Goal: Transaction & Acquisition: Book appointment/travel/reservation

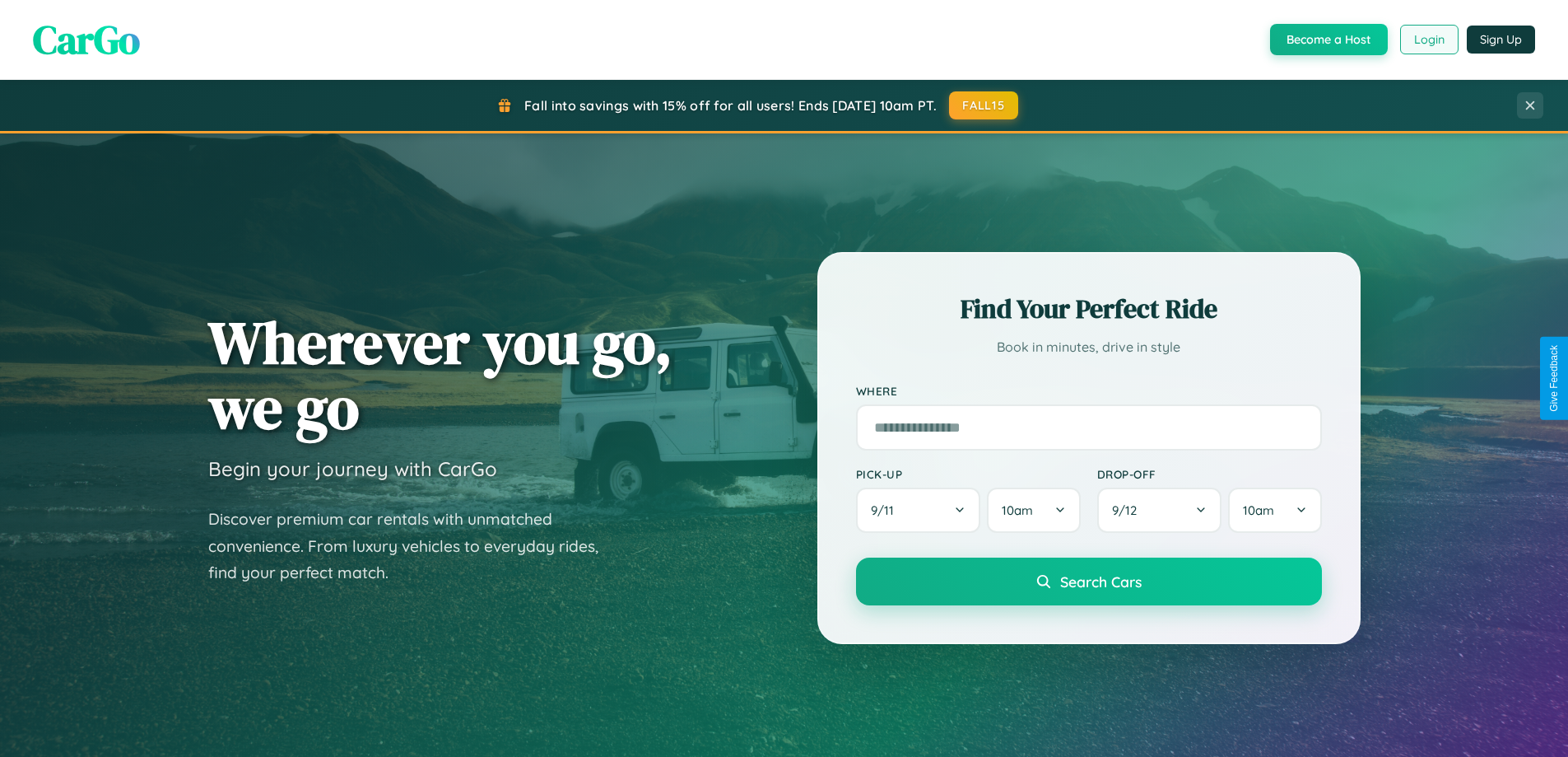
click at [1428, 40] on button "Login" at bounding box center [1430, 39] width 58 height 29
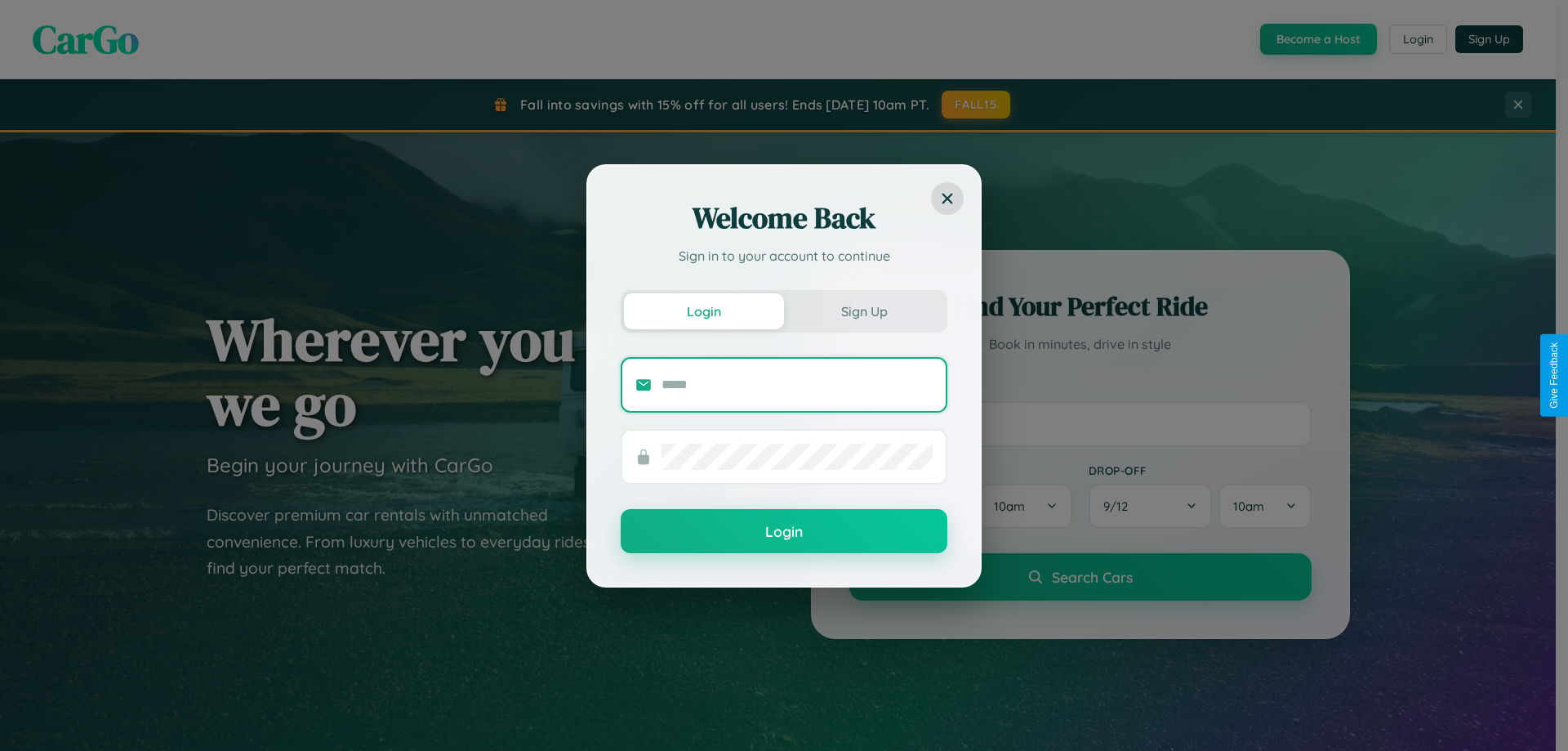
click at [797, 384] on input "text" at bounding box center [797, 385] width 271 height 26
type input "**********"
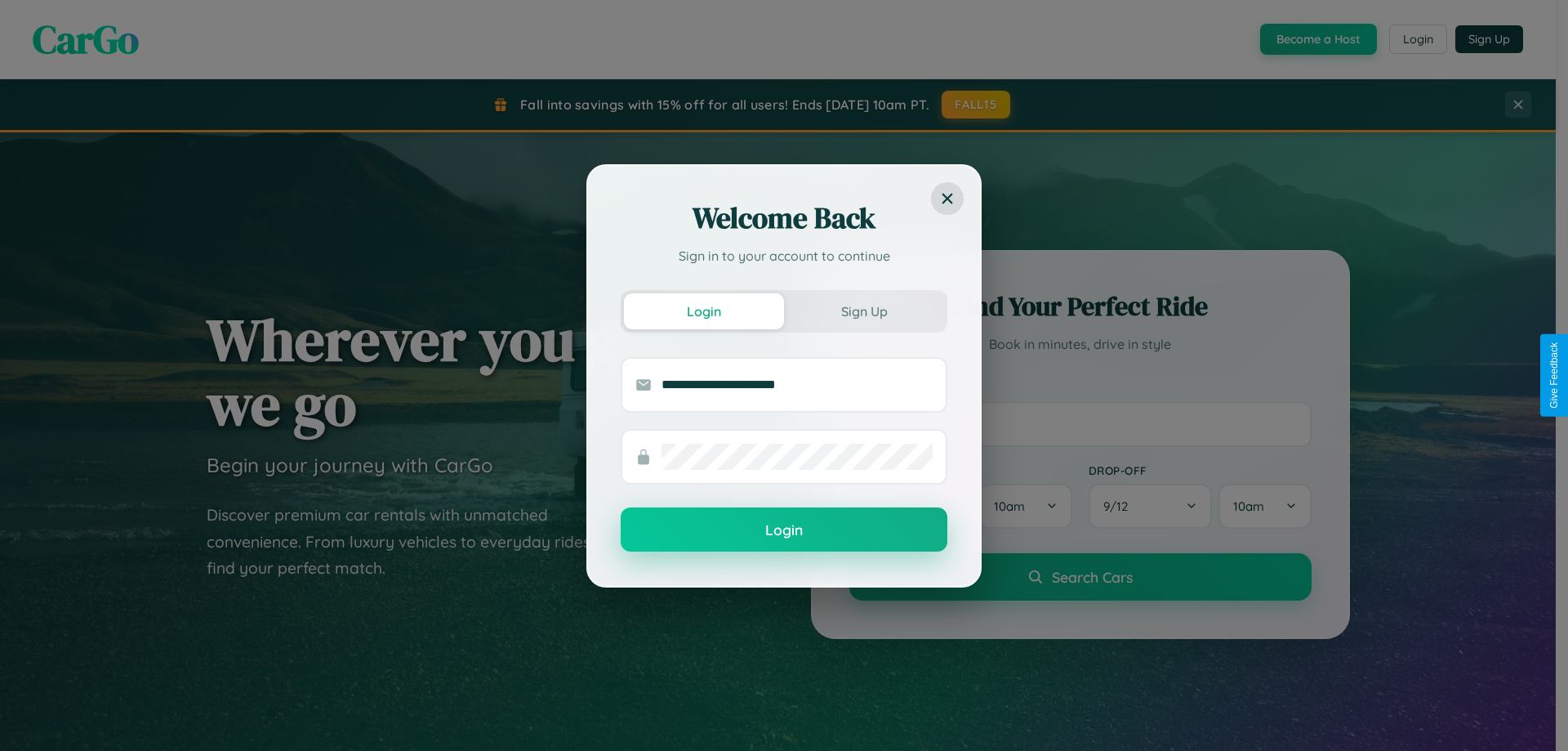
click at [784, 531] on button "Login" at bounding box center [784, 530] width 327 height 44
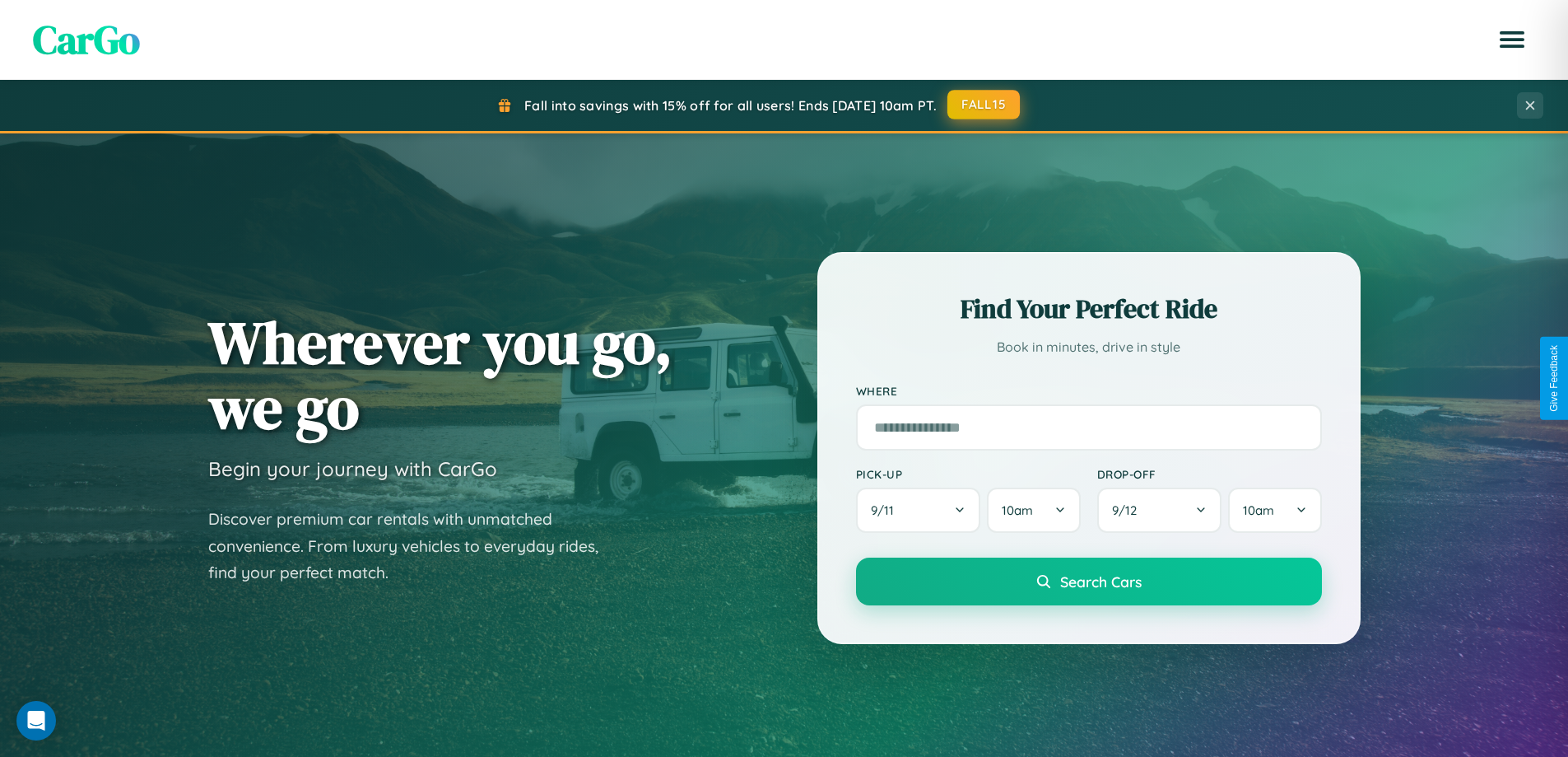
click at [985, 104] on button "FALL15" at bounding box center [984, 104] width 73 height 29
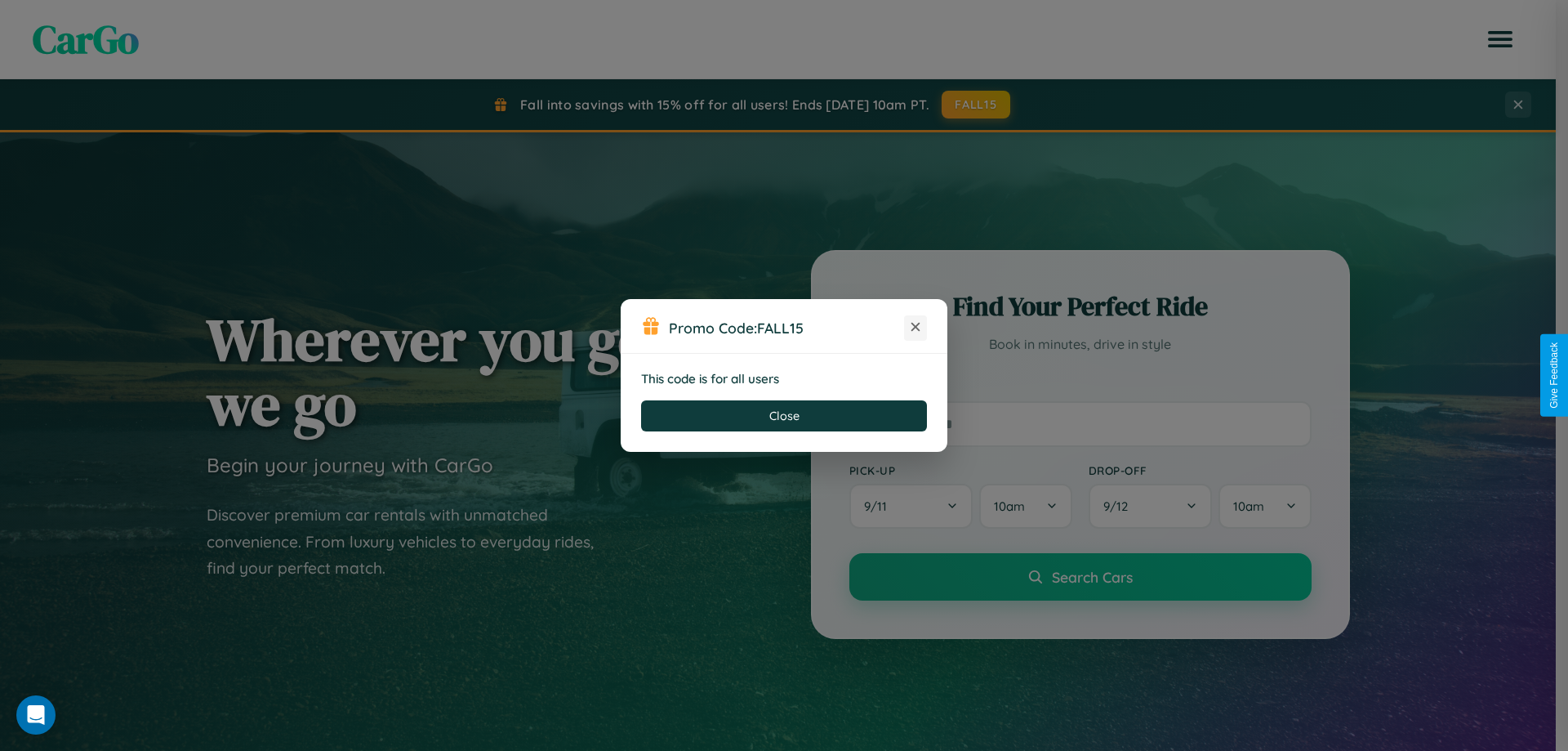
click at [916, 328] on icon at bounding box center [916, 327] width 17 height 17
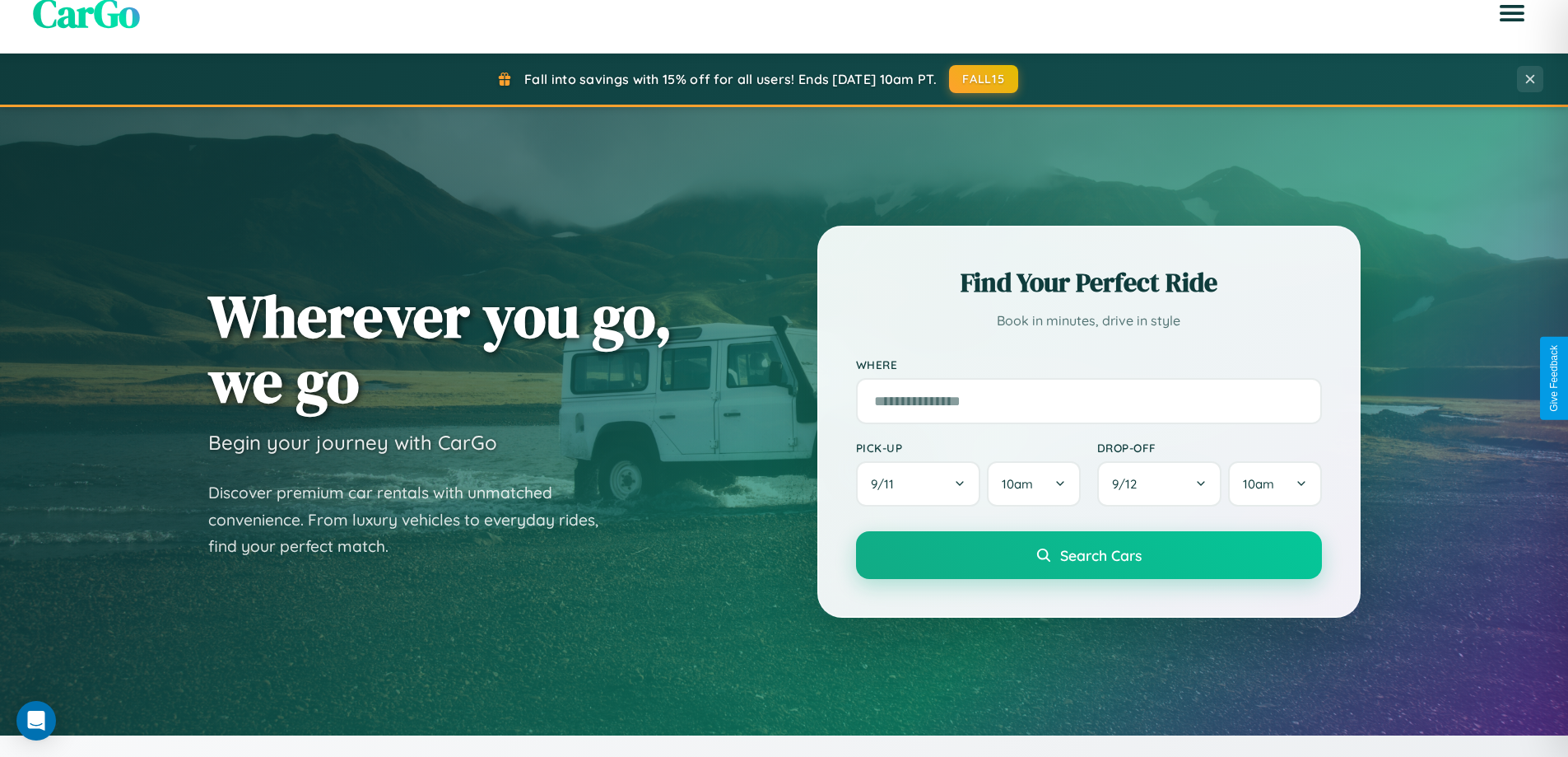
scroll to position [2646, 0]
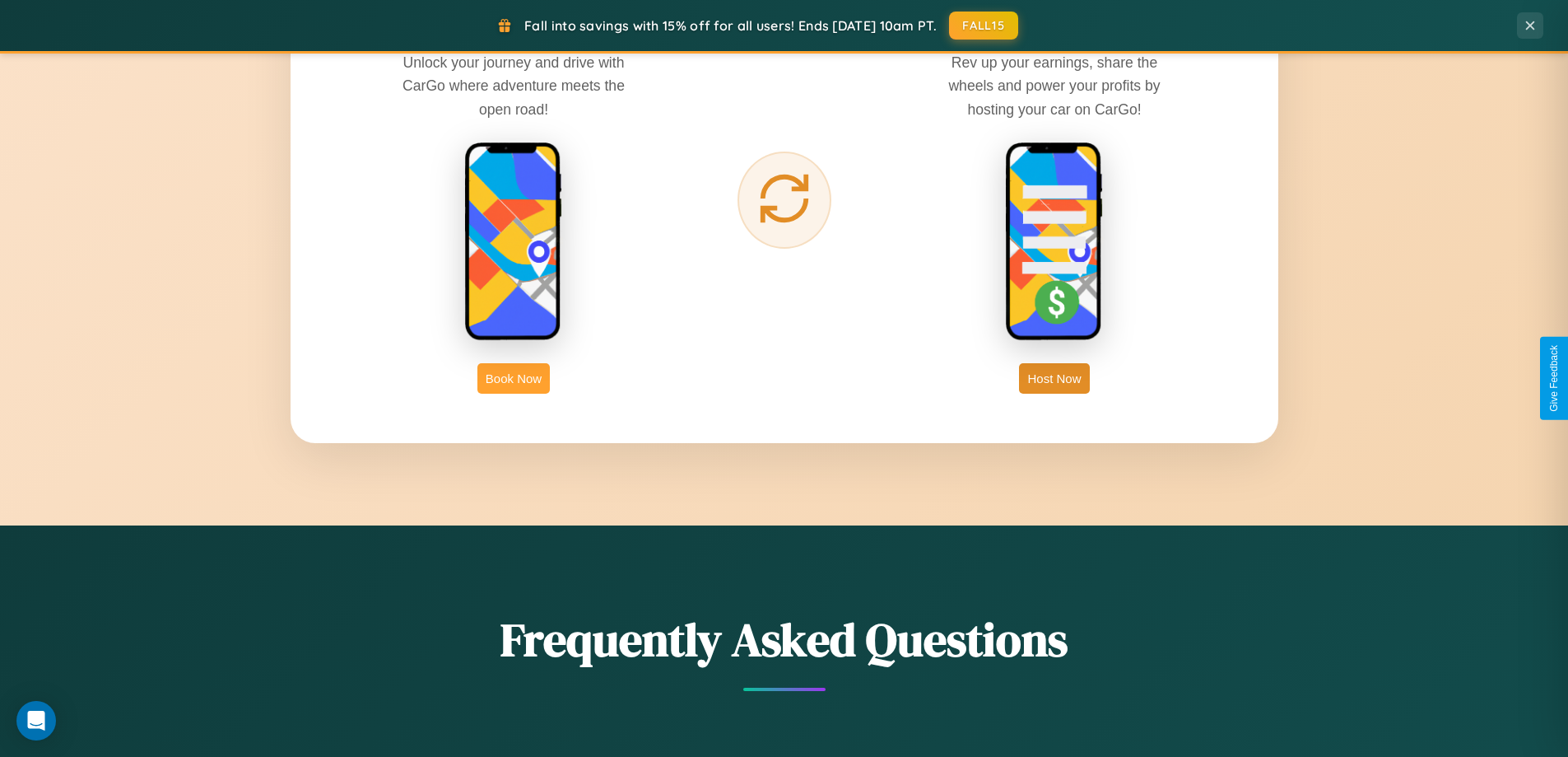
click at [514, 378] on button "Book Now" at bounding box center [514, 378] width 73 height 30
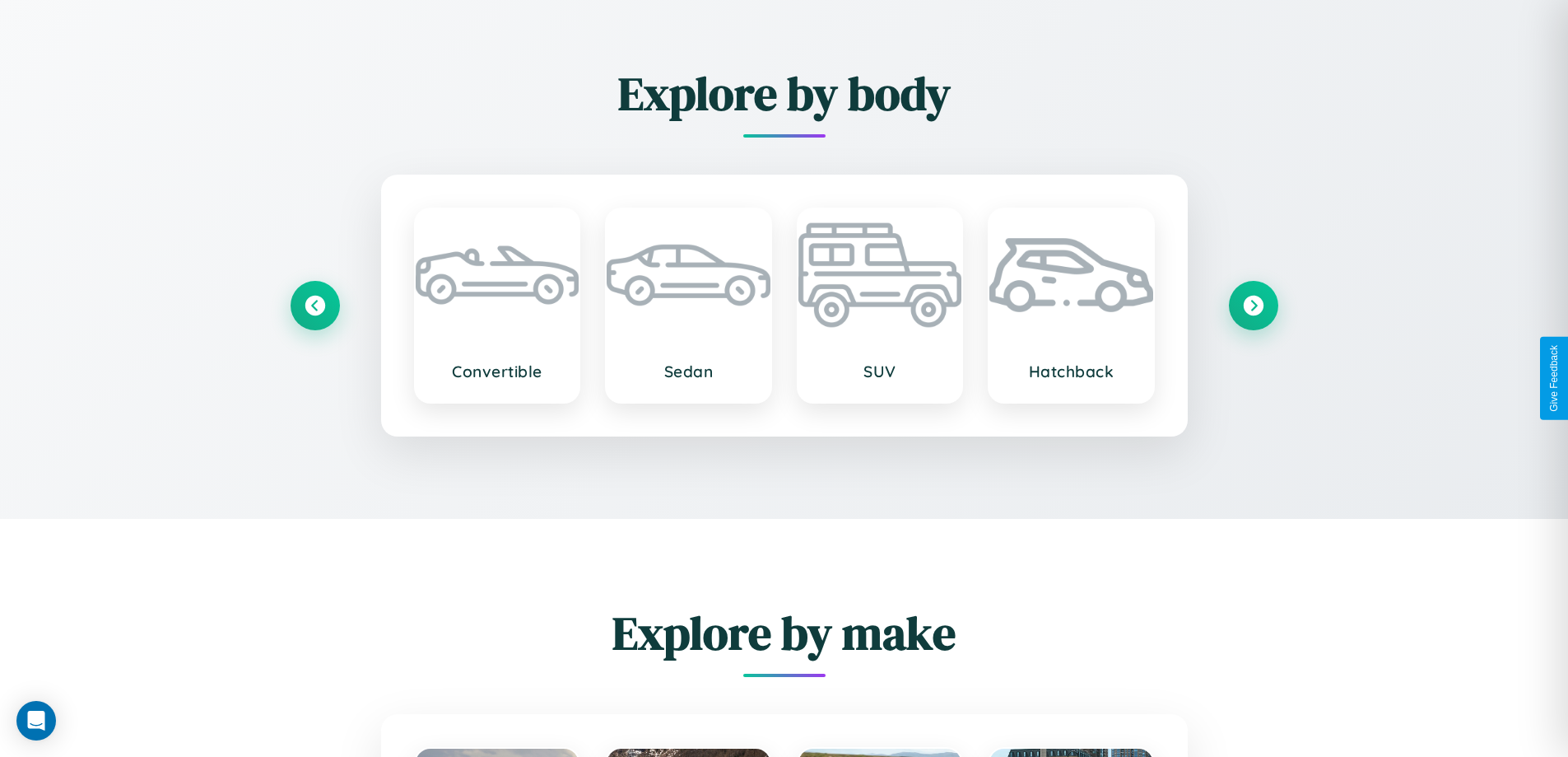
scroll to position [2895, 0]
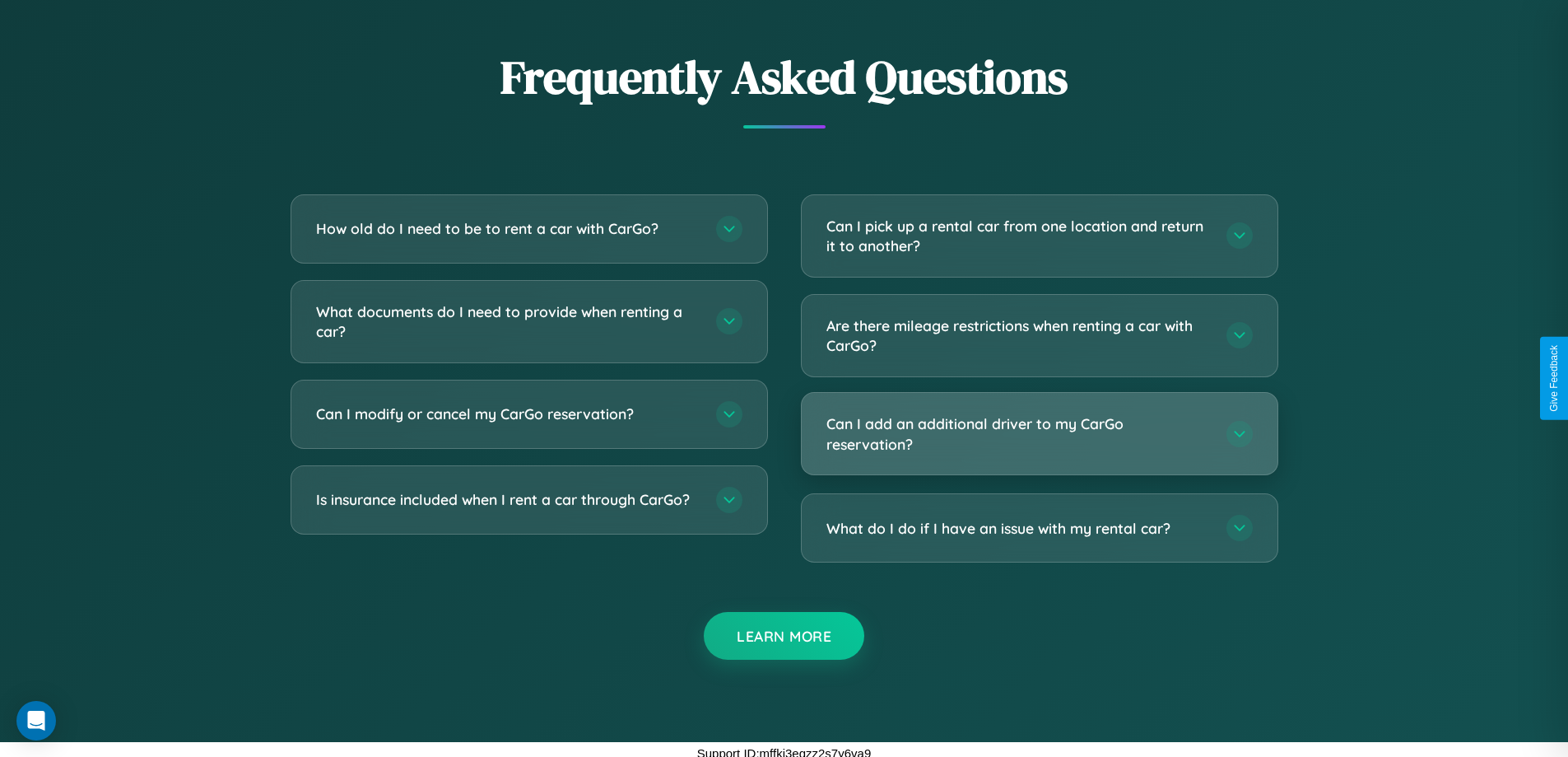
click at [1039, 433] on h3 "Can I add an additional driver to my CarGo reservation?" at bounding box center [1018, 434] width 384 height 41
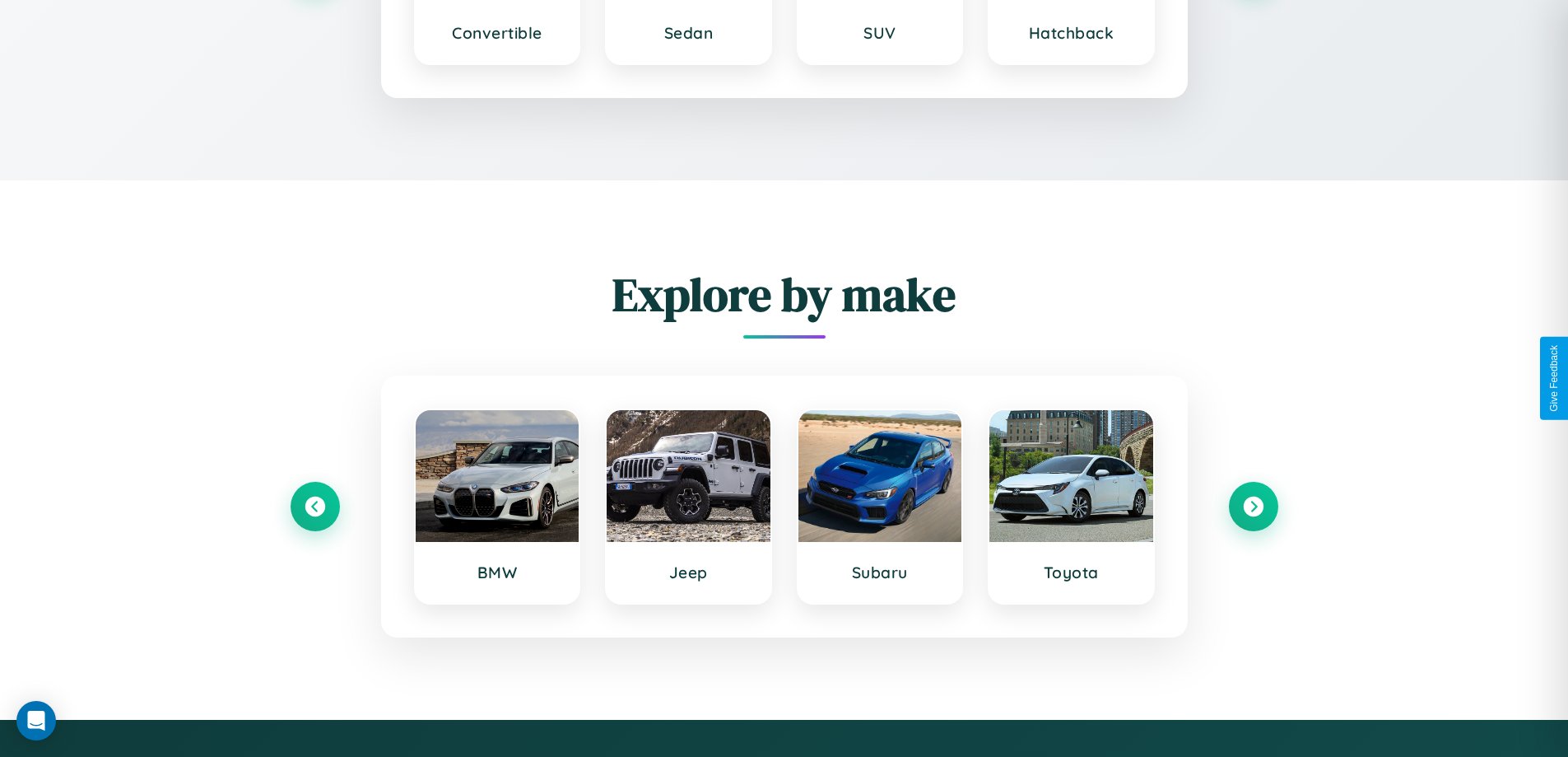
scroll to position [2515, 0]
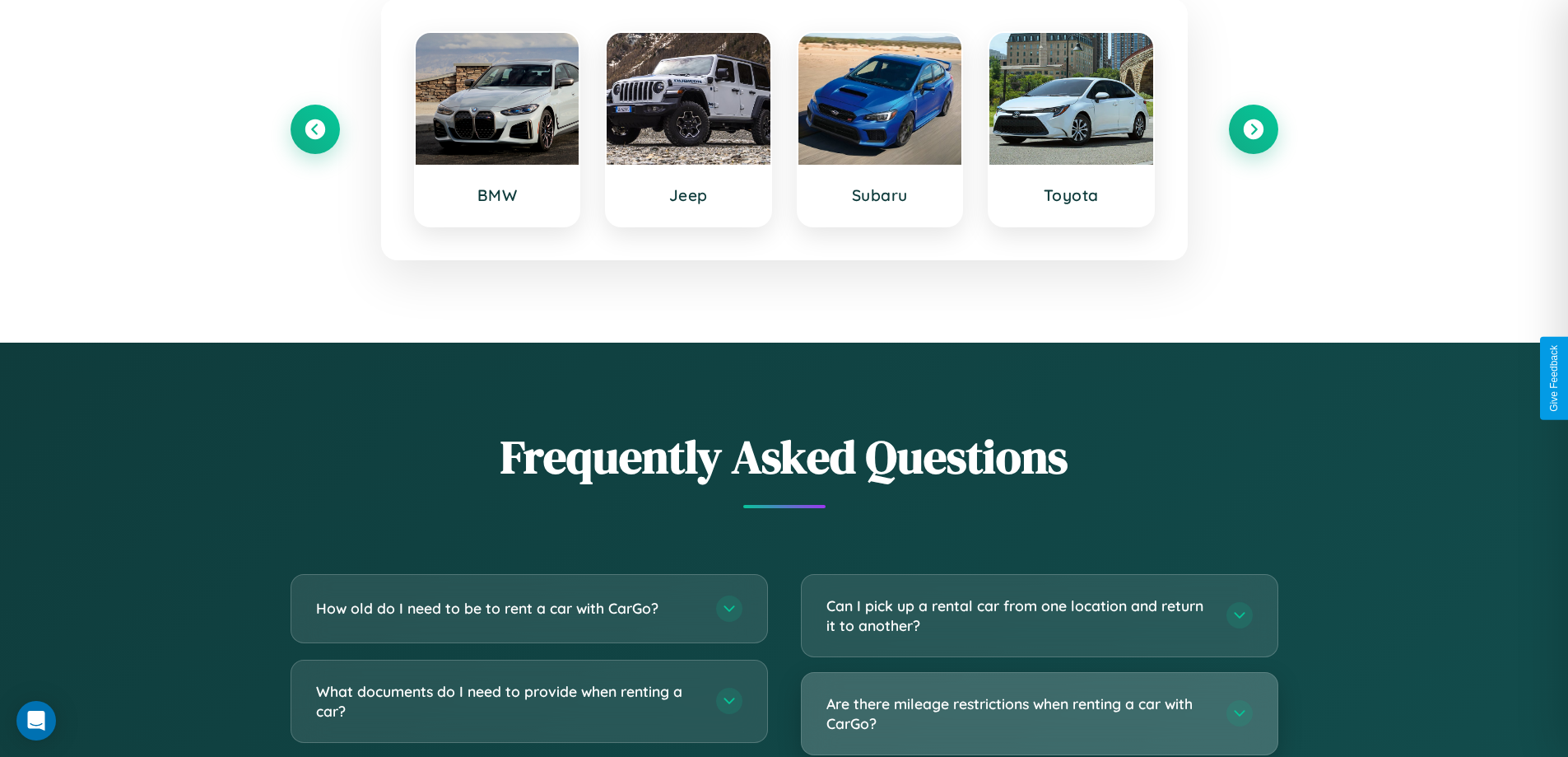
click at [1039, 715] on h3 "Are there mileage restrictions when renting a car with CarGo?" at bounding box center [1018, 714] width 384 height 41
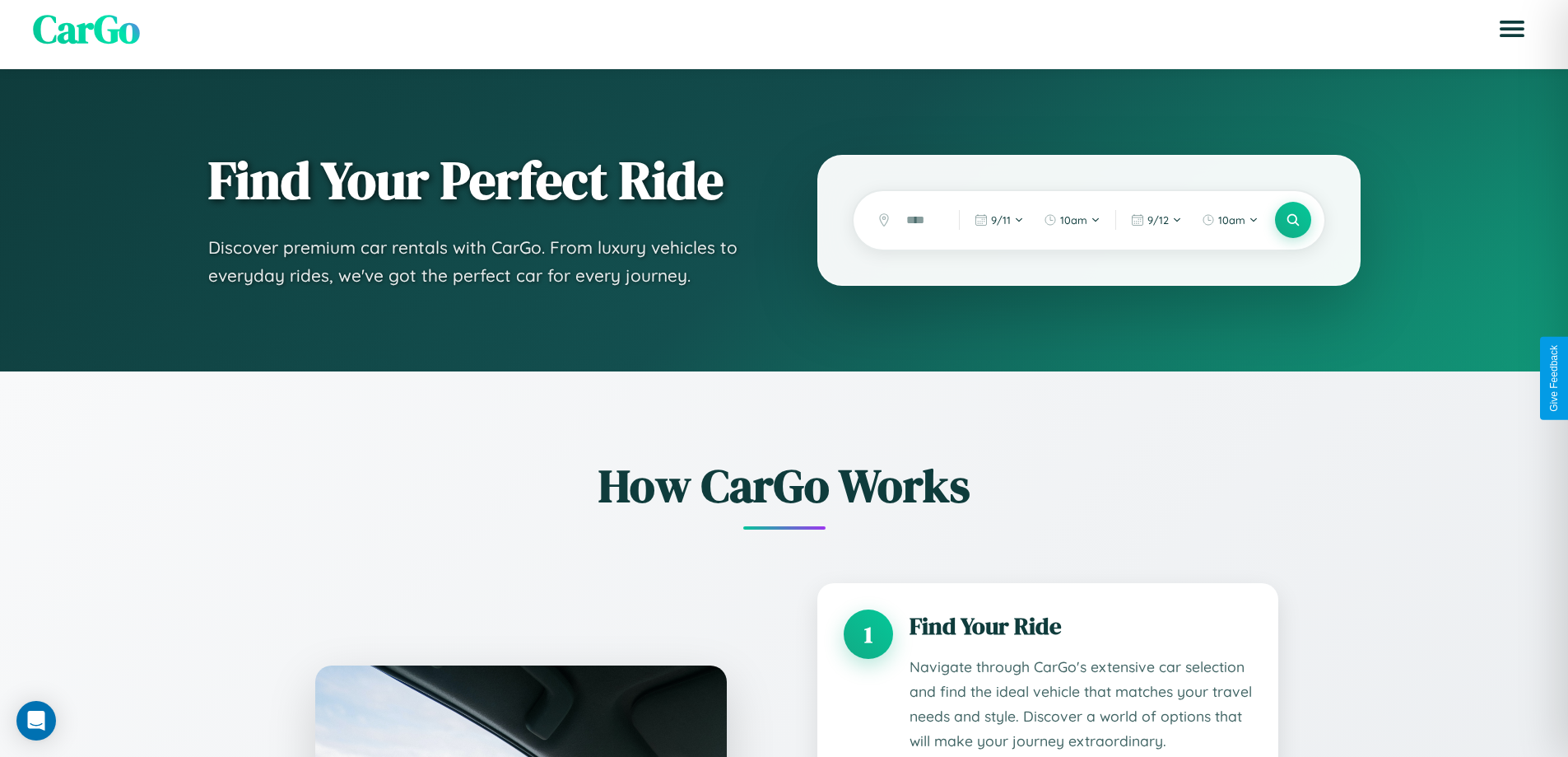
scroll to position [0, 0]
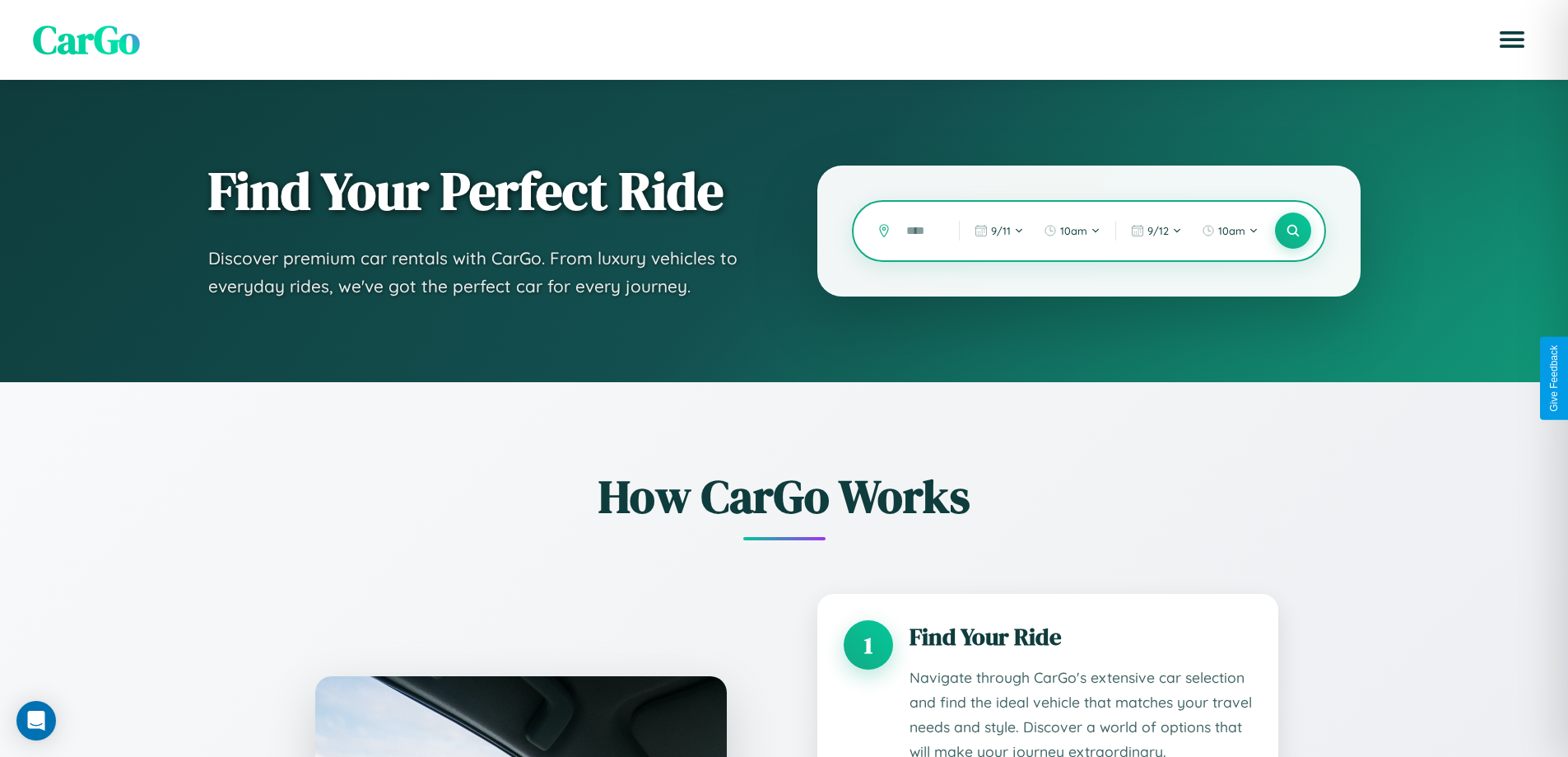
click at [920, 230] on input "text" at bounding box center [920, 231] width 44 height 29
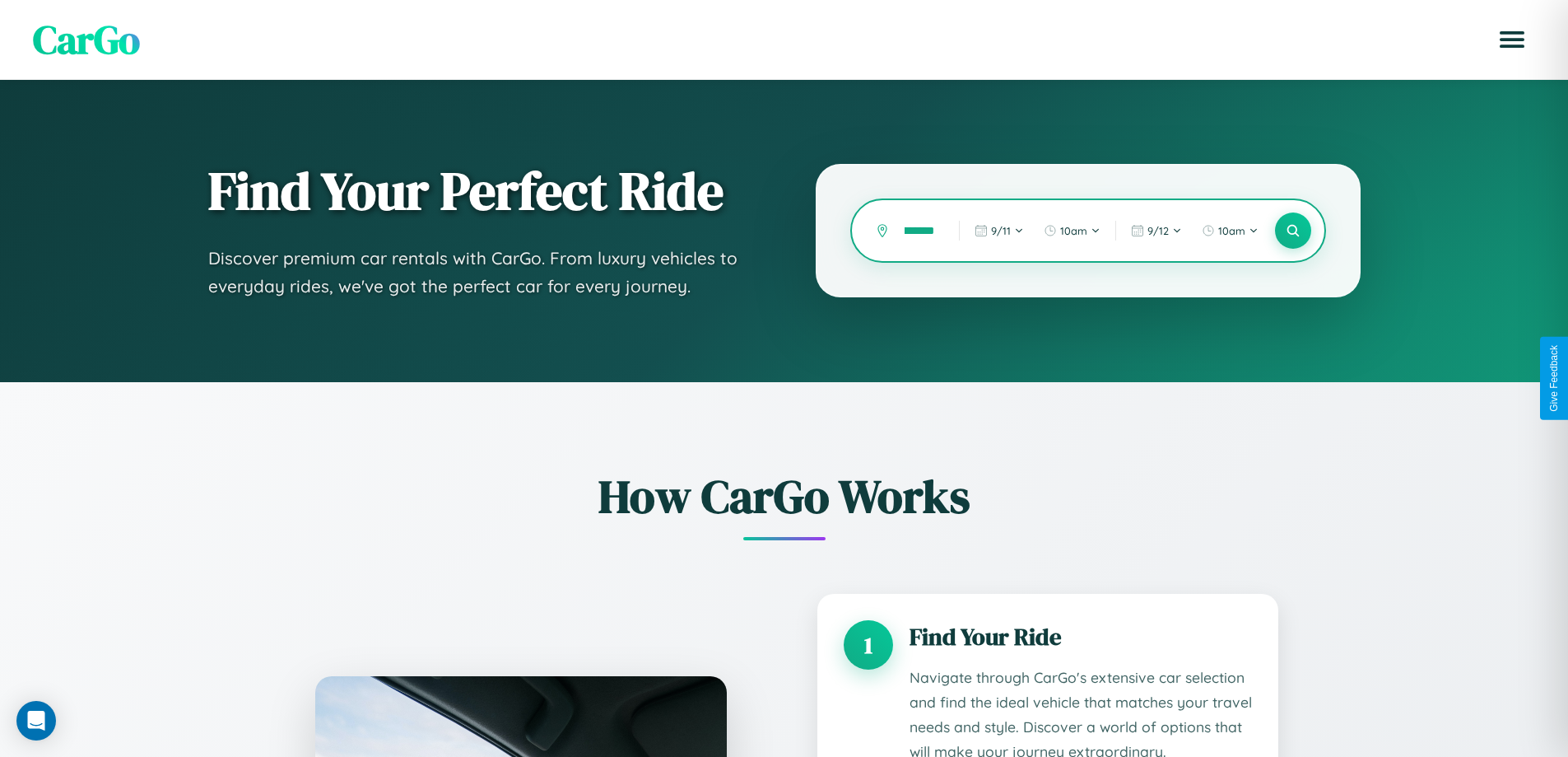
scroll to position [0, 47]
type input "**********"
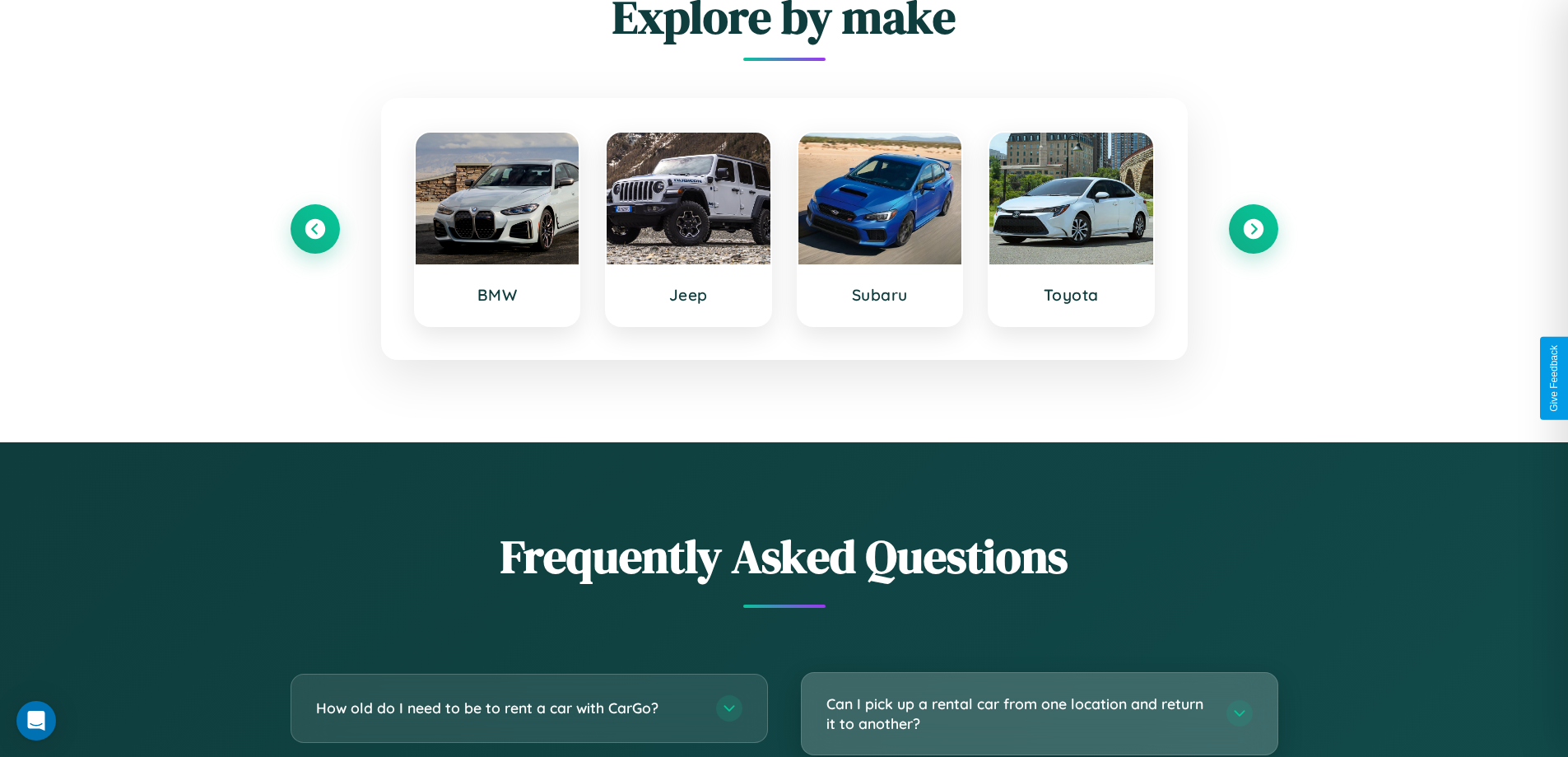
scroll to position [0, 0]
click at [1039, 714] on h3 "Can I pick up a rental car from one location and return it to another?" at bounding box center [1018, 714] width 384 height 41
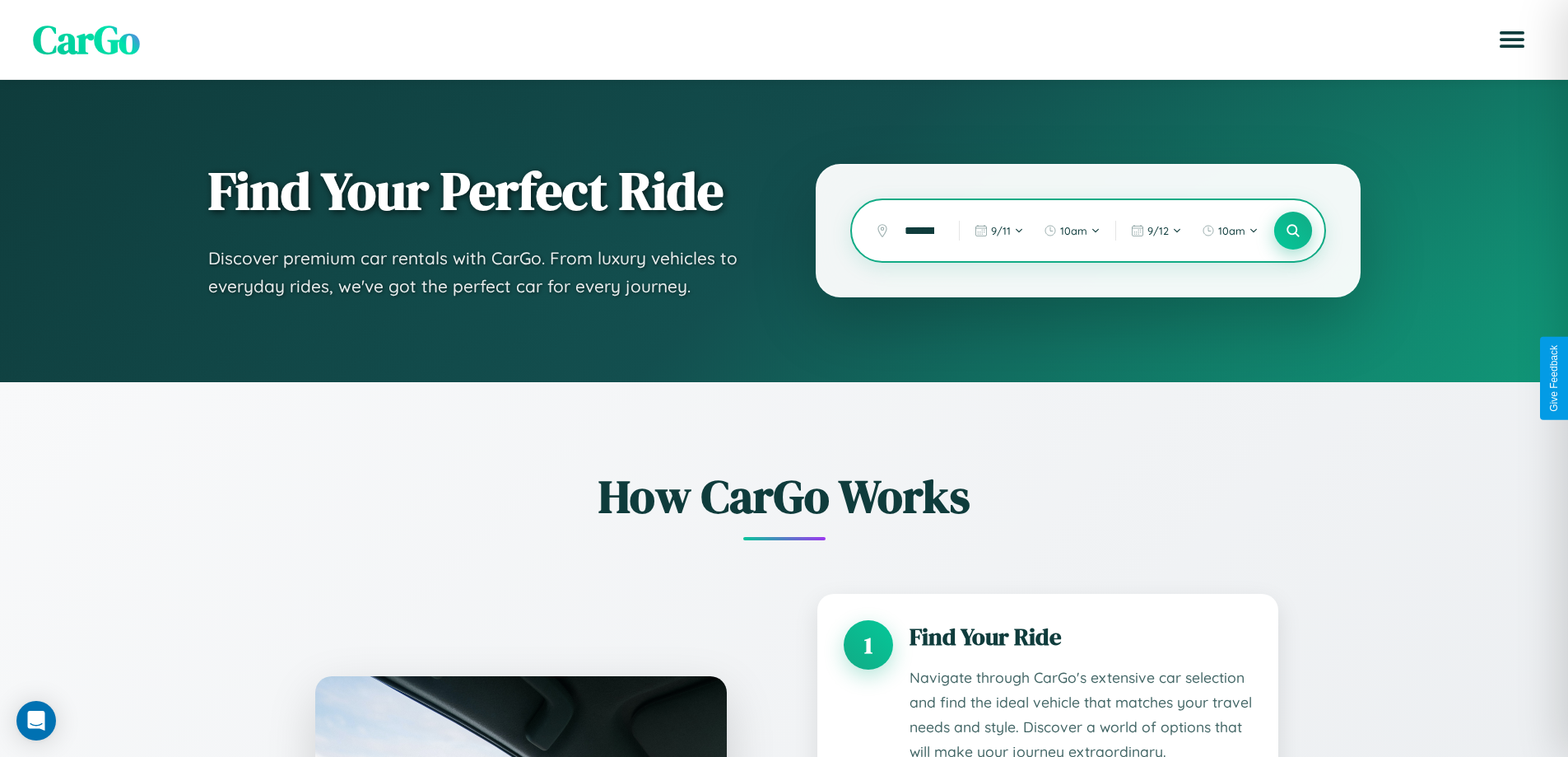
click at [1293, 230] on icon at bounding box center [1293, 231] width 16 height 16
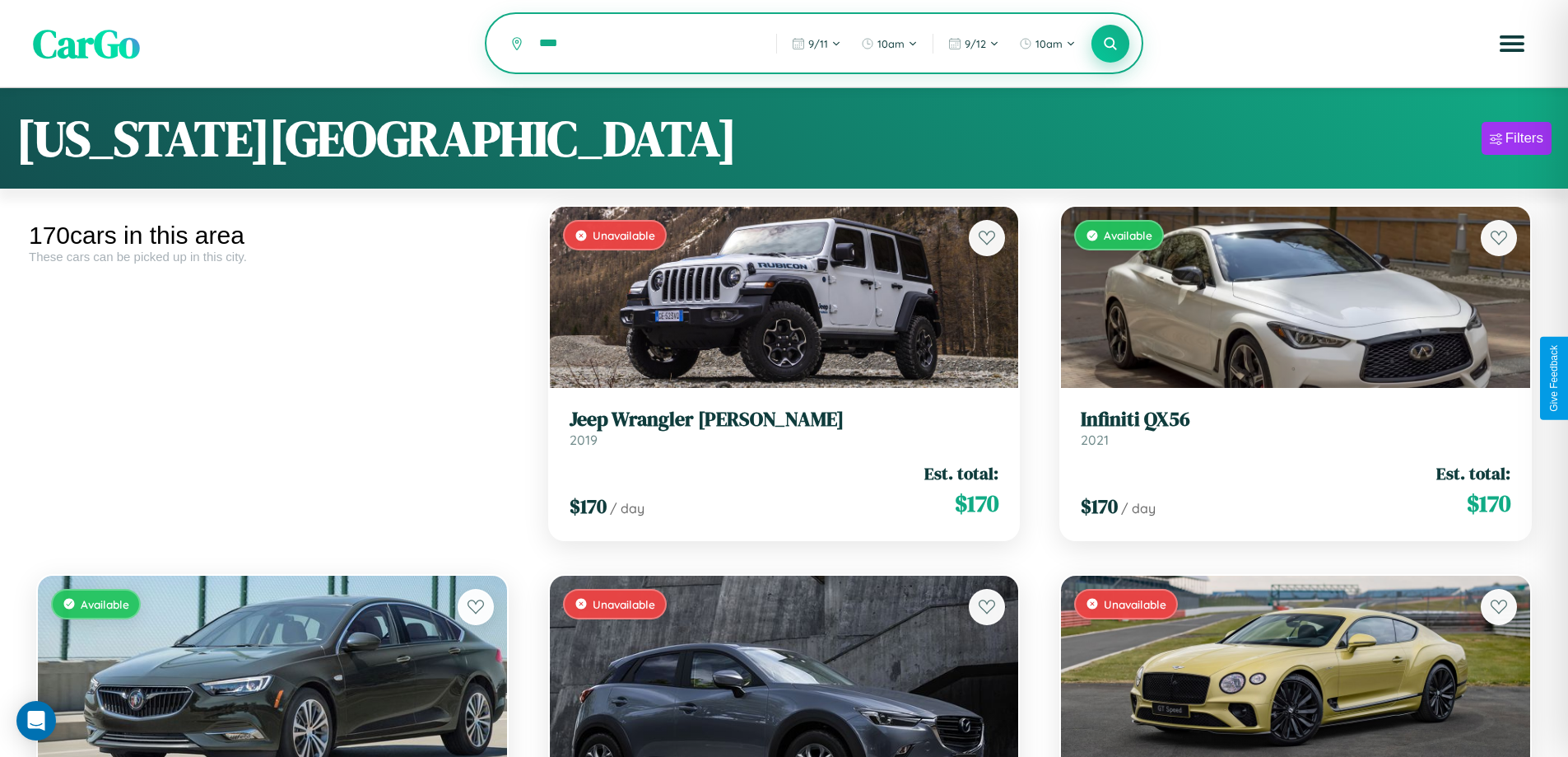
type input "****"
click at [1111, 44] on icon at bounding box center [1111, 43] width 16 height 16
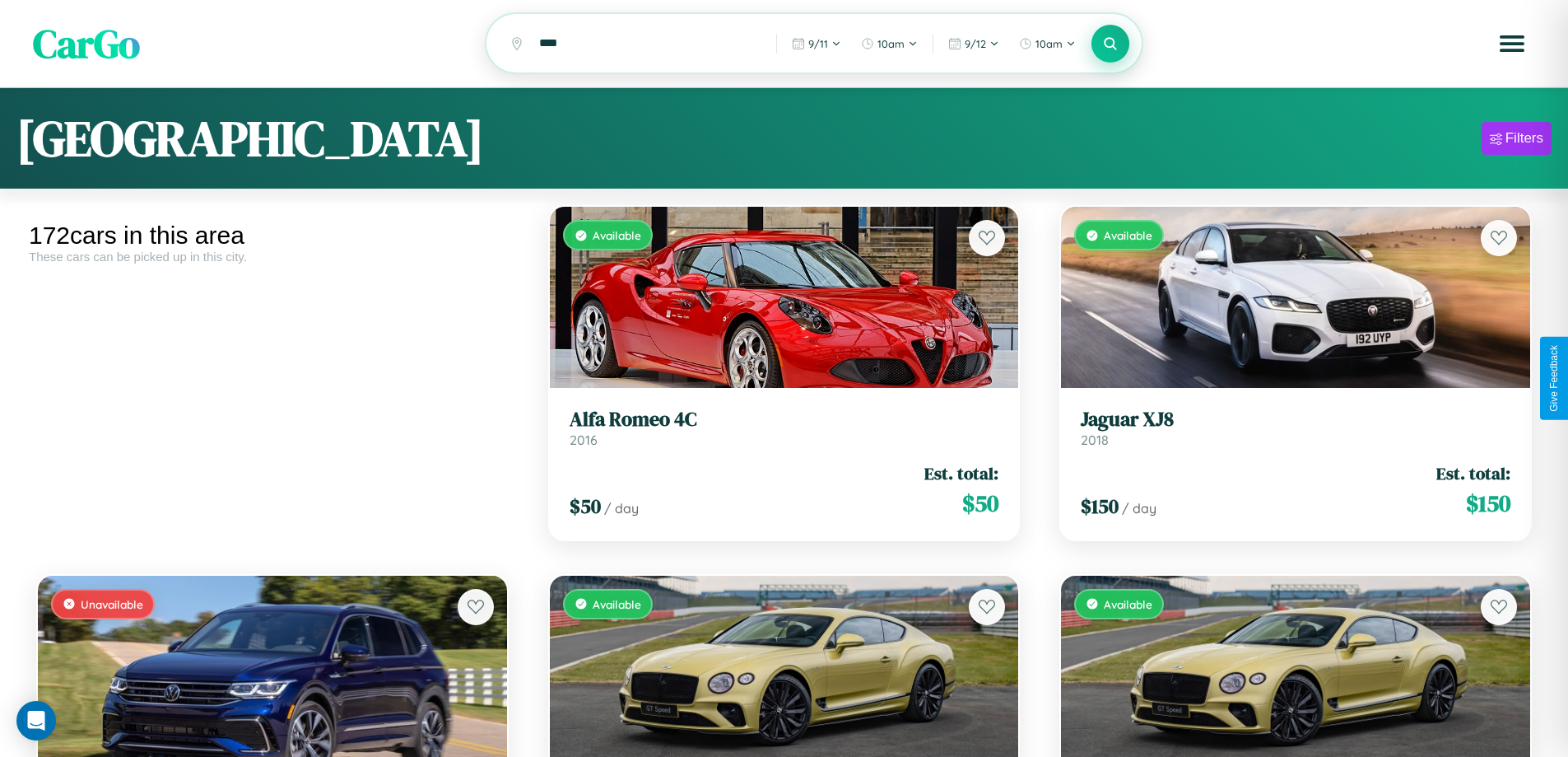
scroll to position [10559, 0]
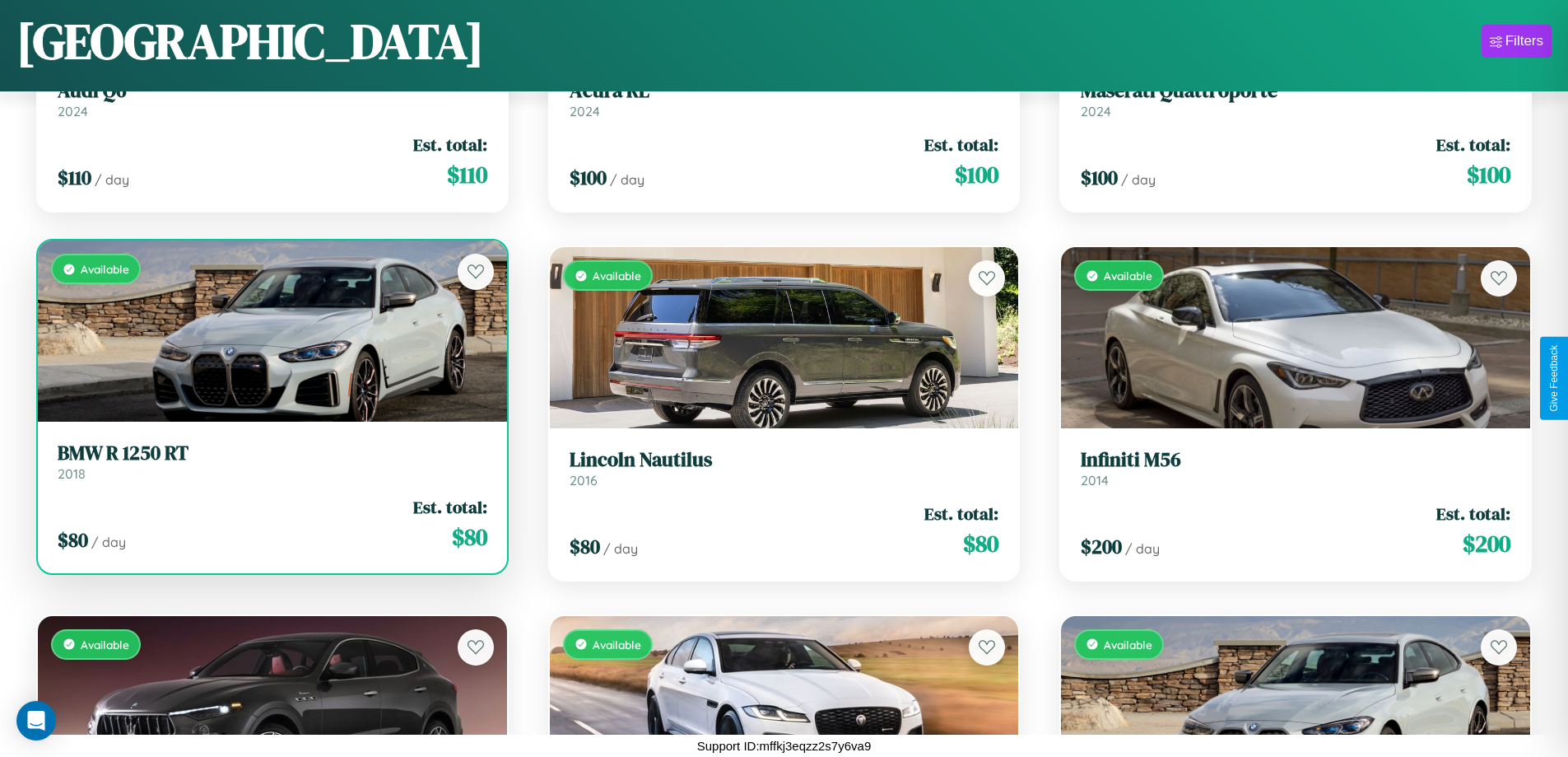
click at [270, 331] on div "Available" at bounding box center [273, 331] width 469 height 182
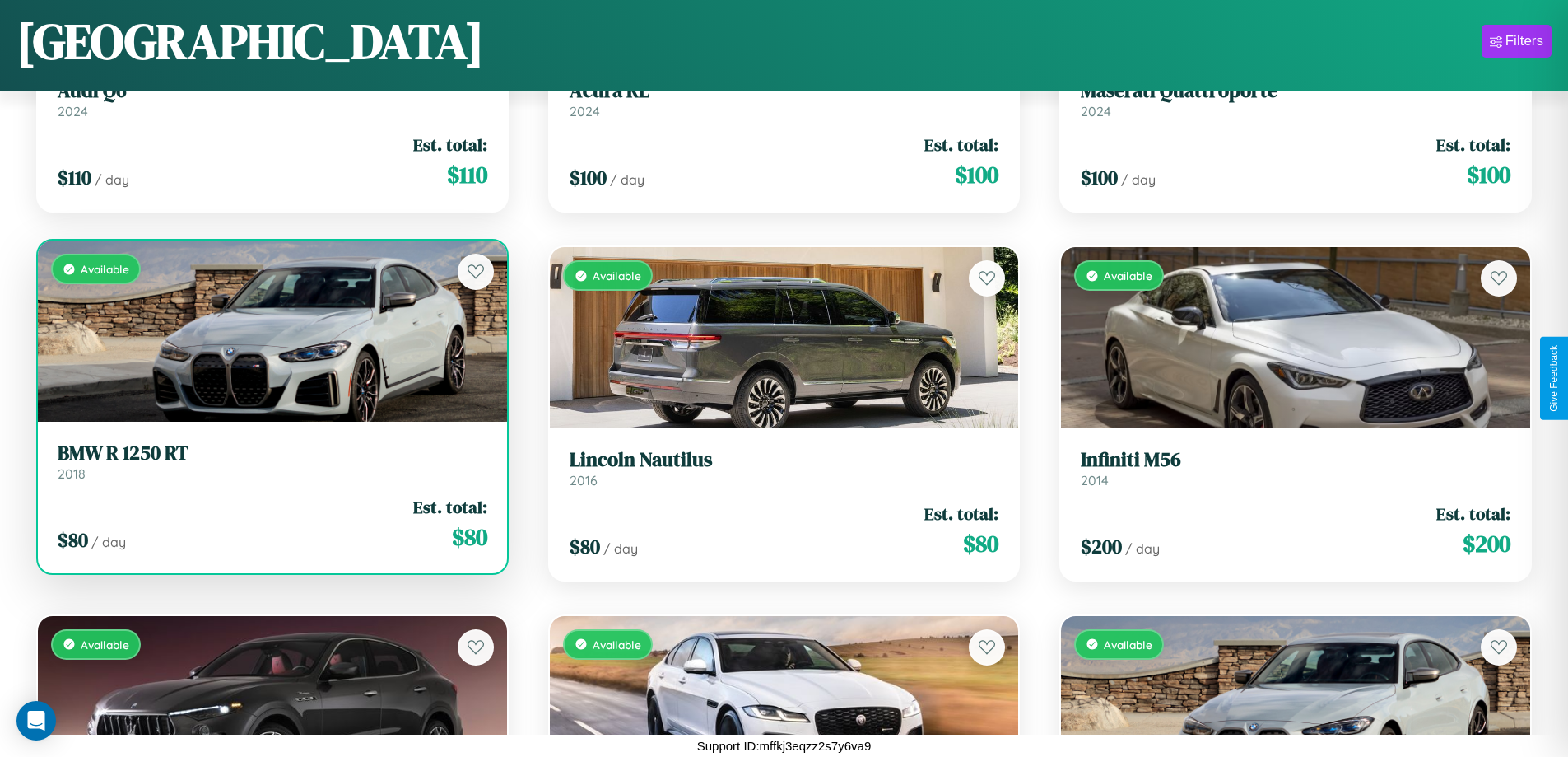
click at [270, 331] on div "Available" at bounding box center [273, 331] width 469 height 182
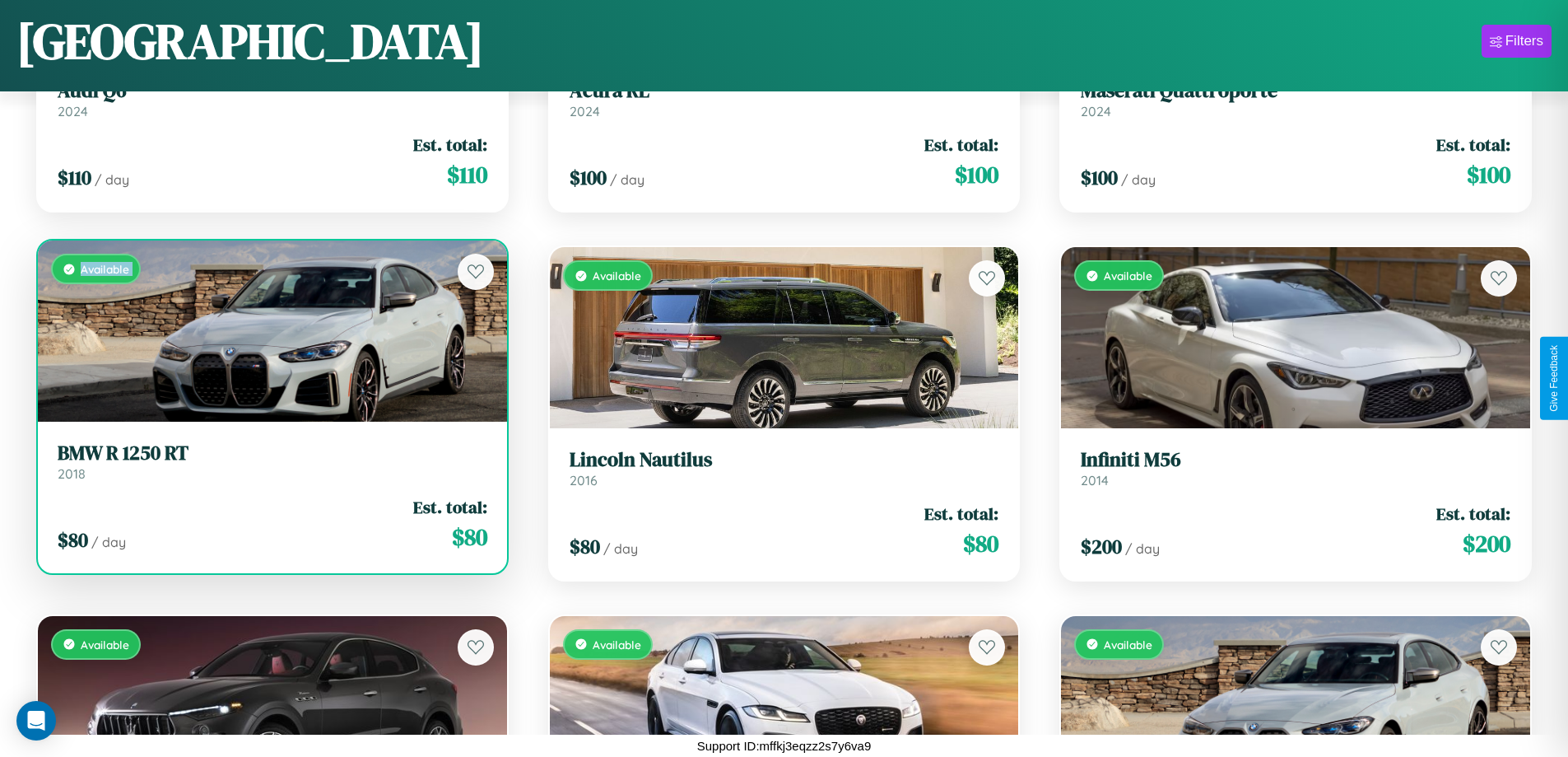
click at [270, 331] on div "Available" at bounding box center [273, 331] width 469 height 182
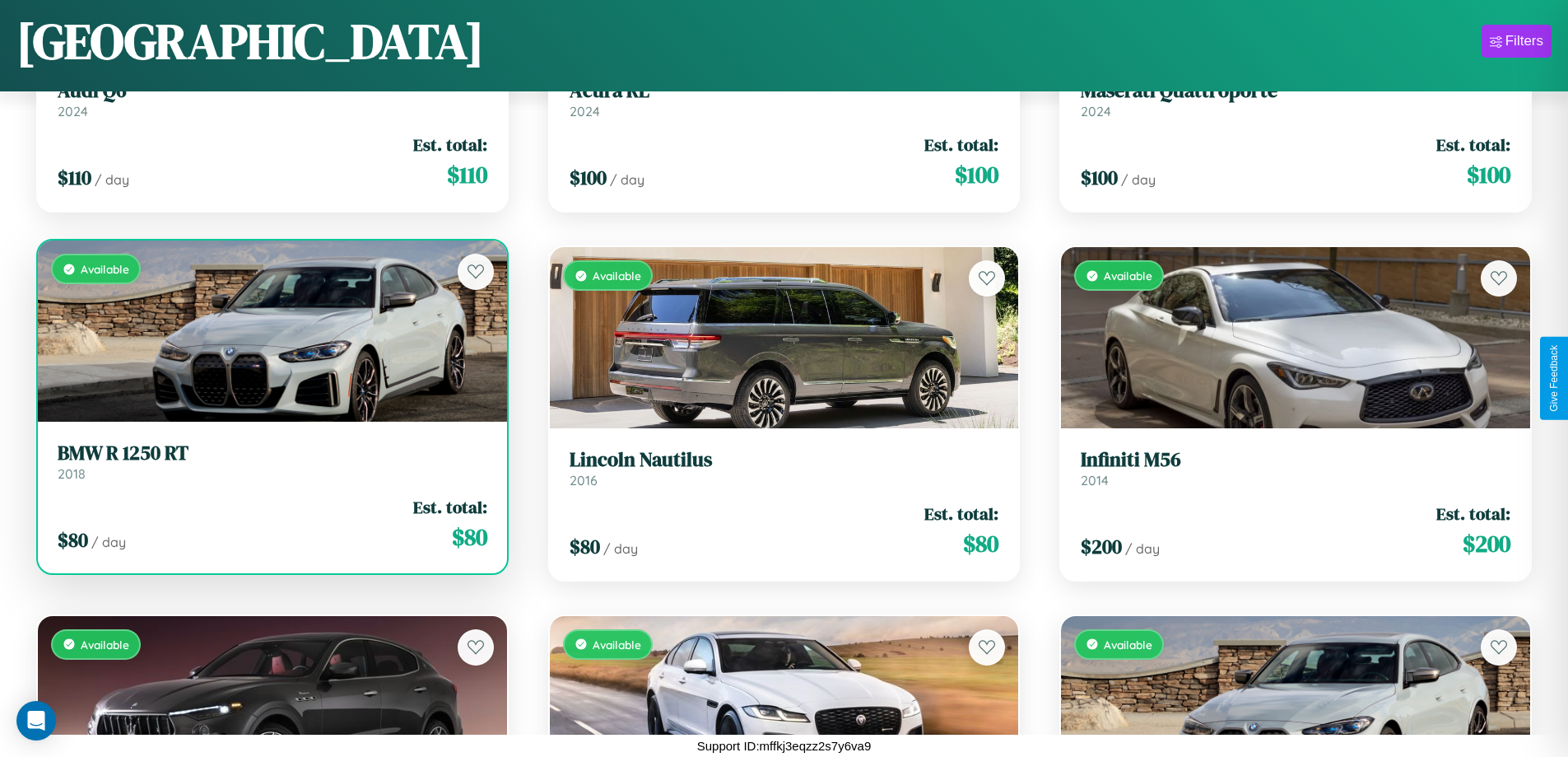
click at [270, 331] on div "Available" at bounding box center [273, 331] width 469 height 182
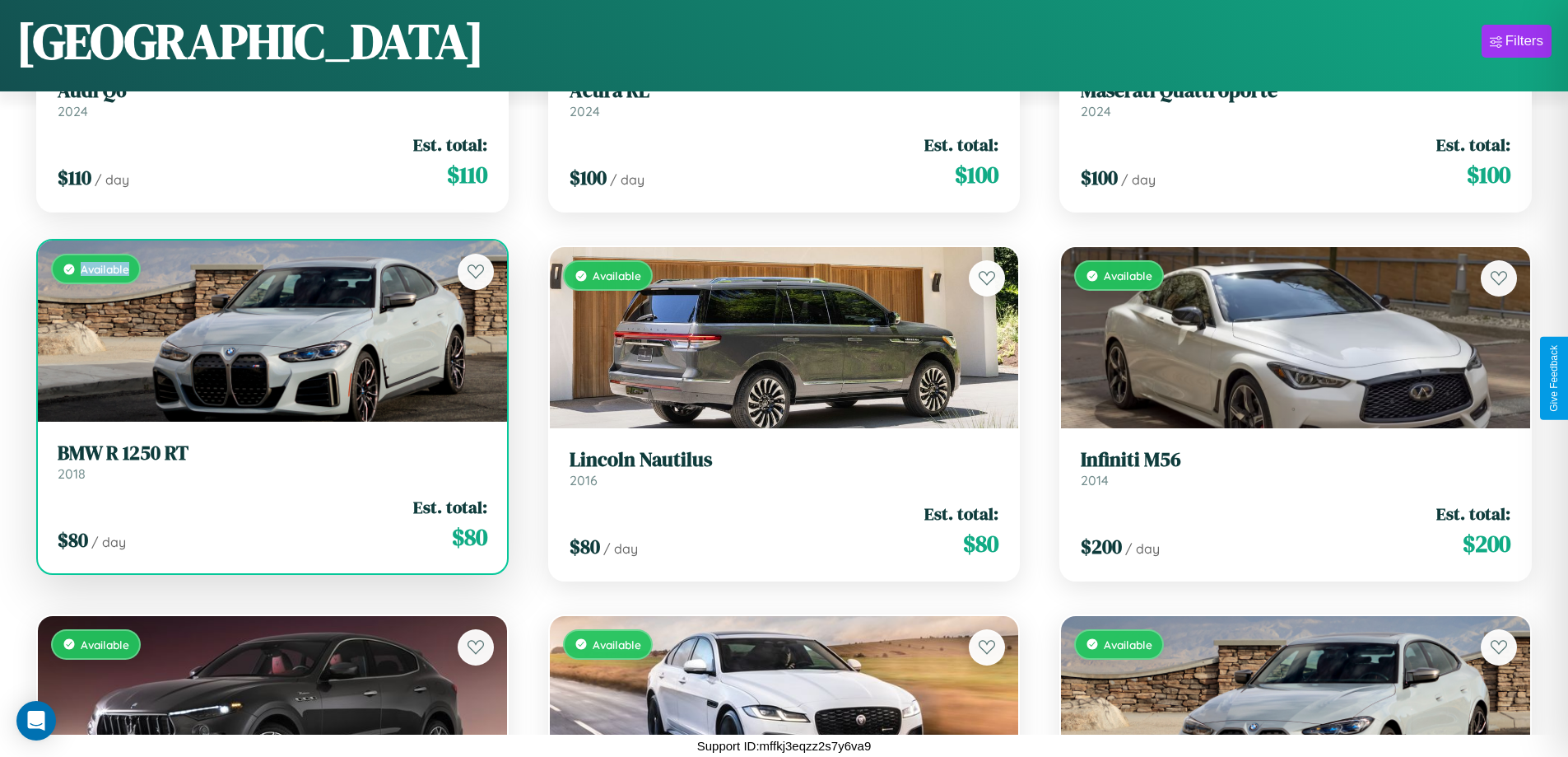
click at [270, 331] on div "Available" at bounding box center [273, 331] width 469 height 182
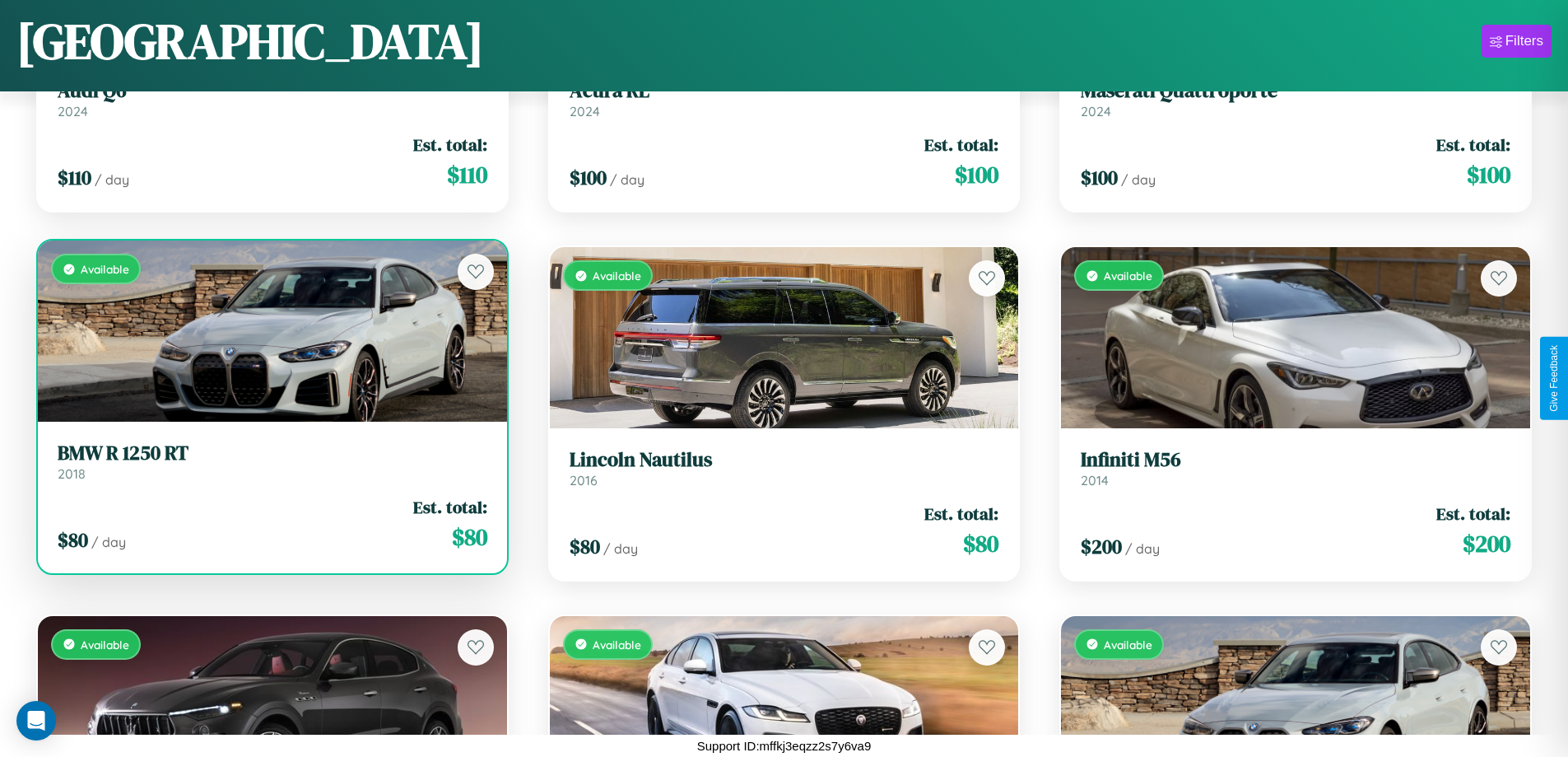
click at [270, 461] on h3 "BMW R 1250 RT" at bounding box center [273, 453] width 430 height 24
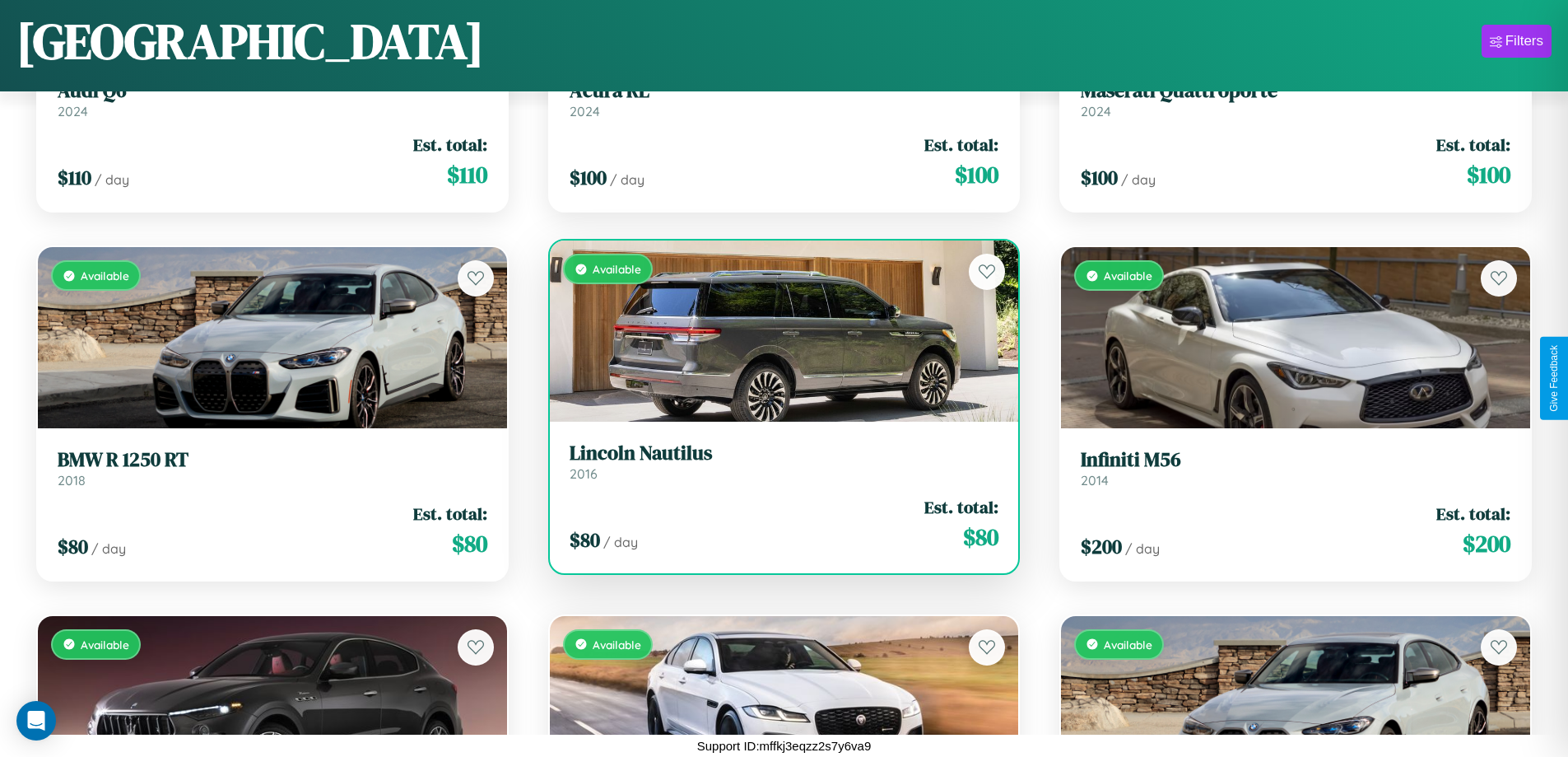
scroll to position [600, 0]
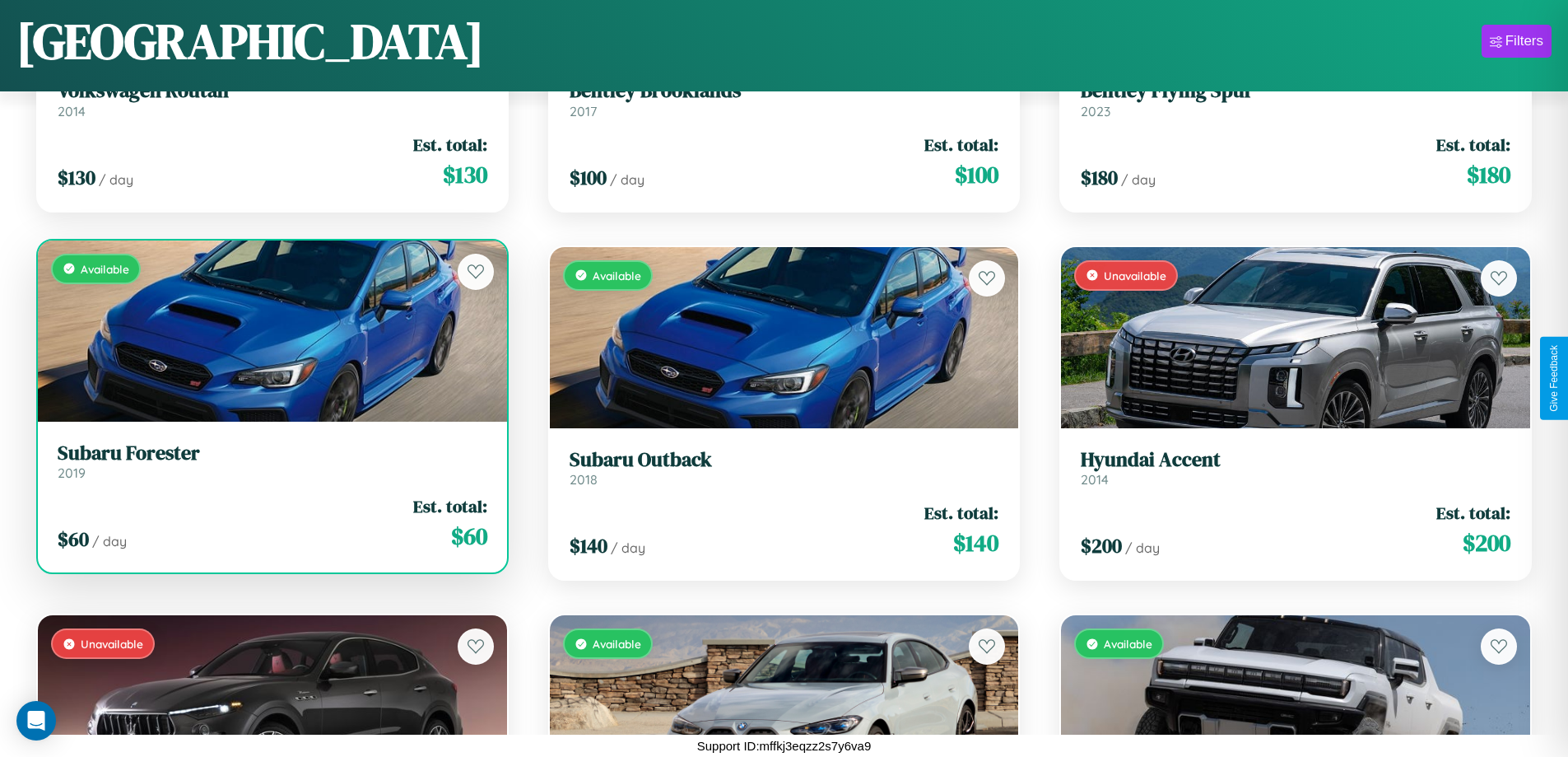
click at [270, 529] on div "$ 60 / day Est. total: $ 60" at bounding box center [273, 523] width 430 height 58
click at [270, 523] on div "$ 60 / day Est. total: $ 60" at bounding box center [273, 523] width 430 height 58
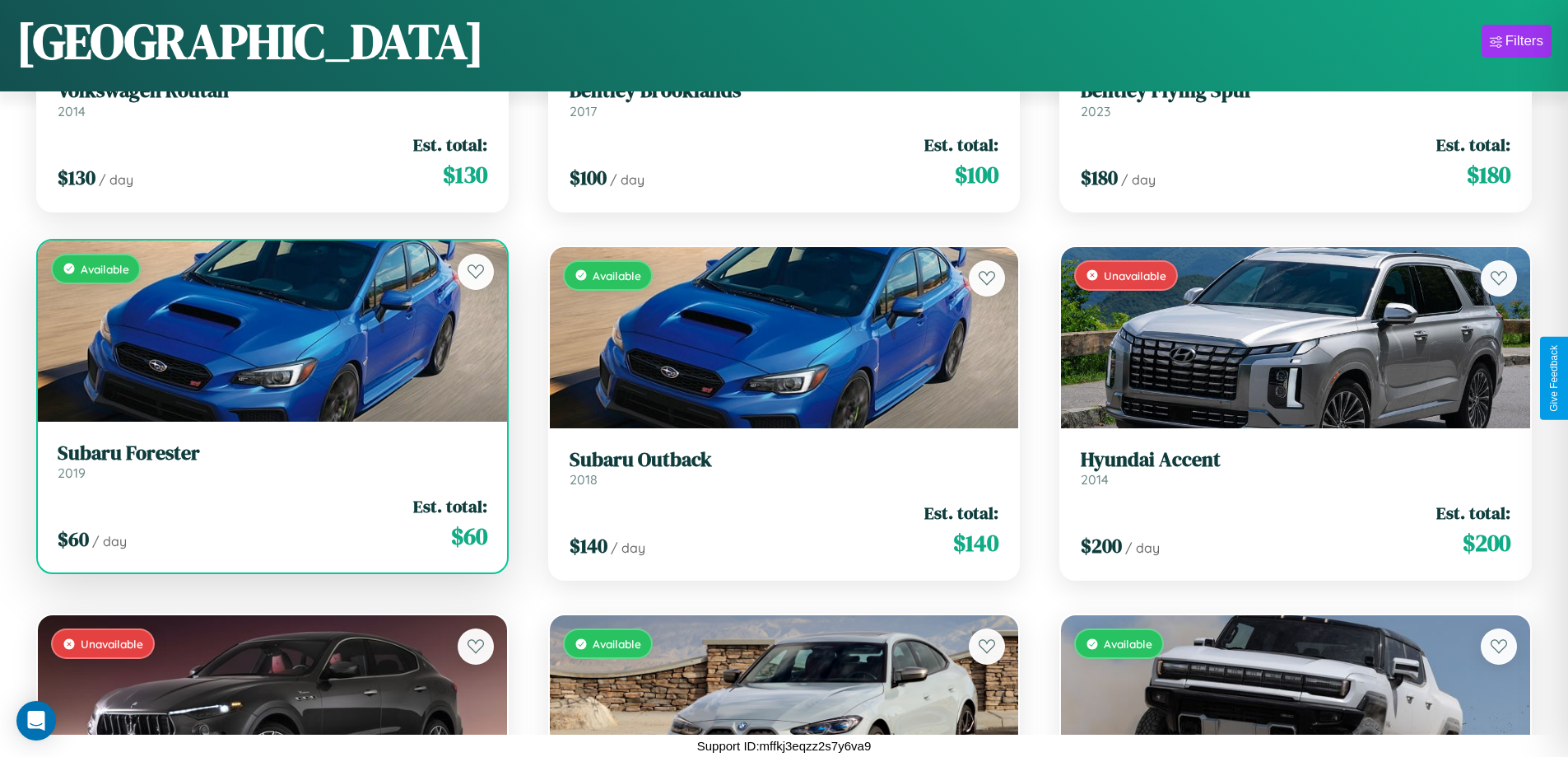
click at [270, 523] on div "$ 60 / day Est. total: $ 60" at bounding box center [273, 523] width 430 height 58
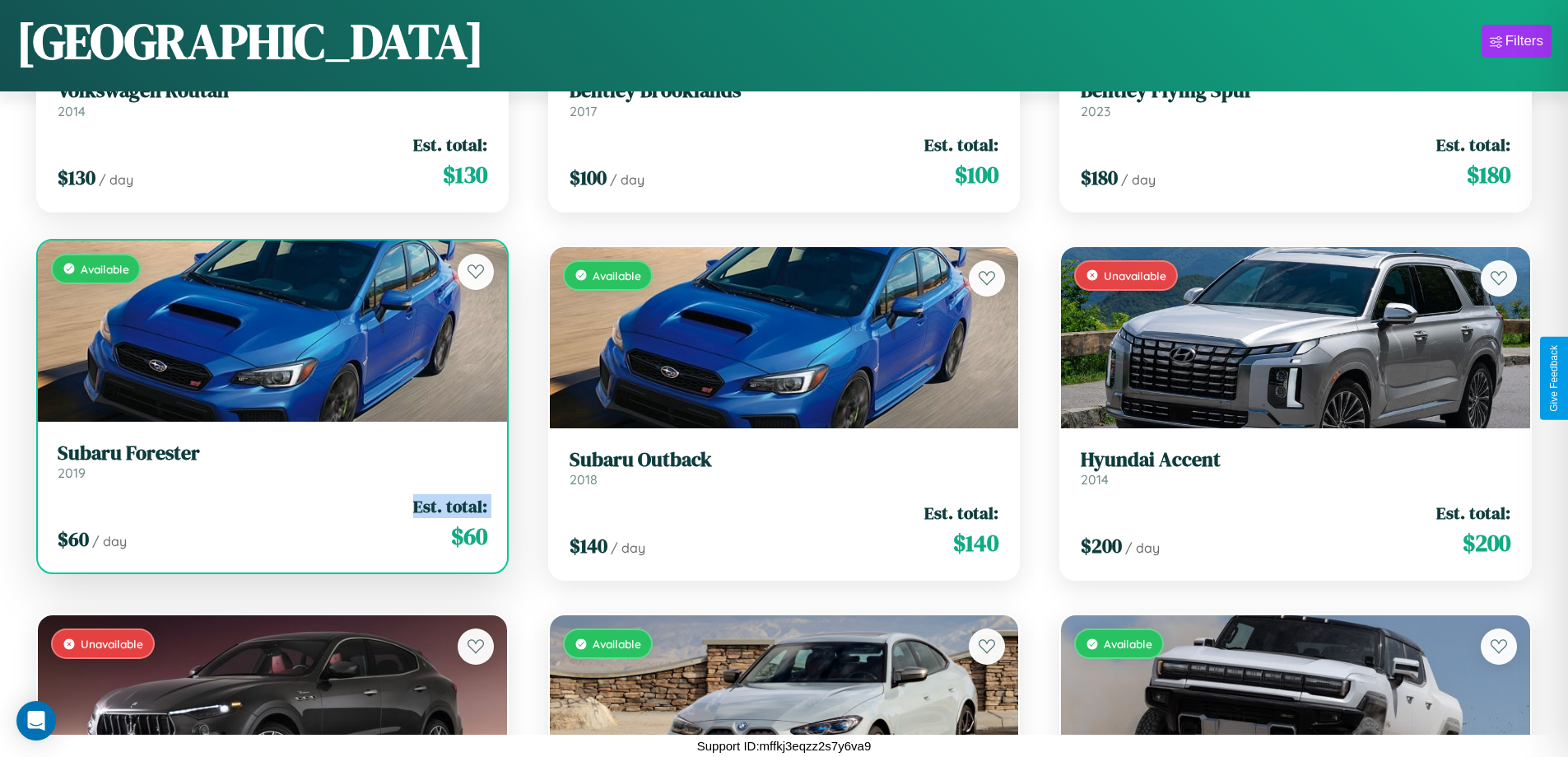
click at [270, 523] on div "$ 60 / day Est. total: $ 60" at bounding box center [273, 523] width 430 height 58
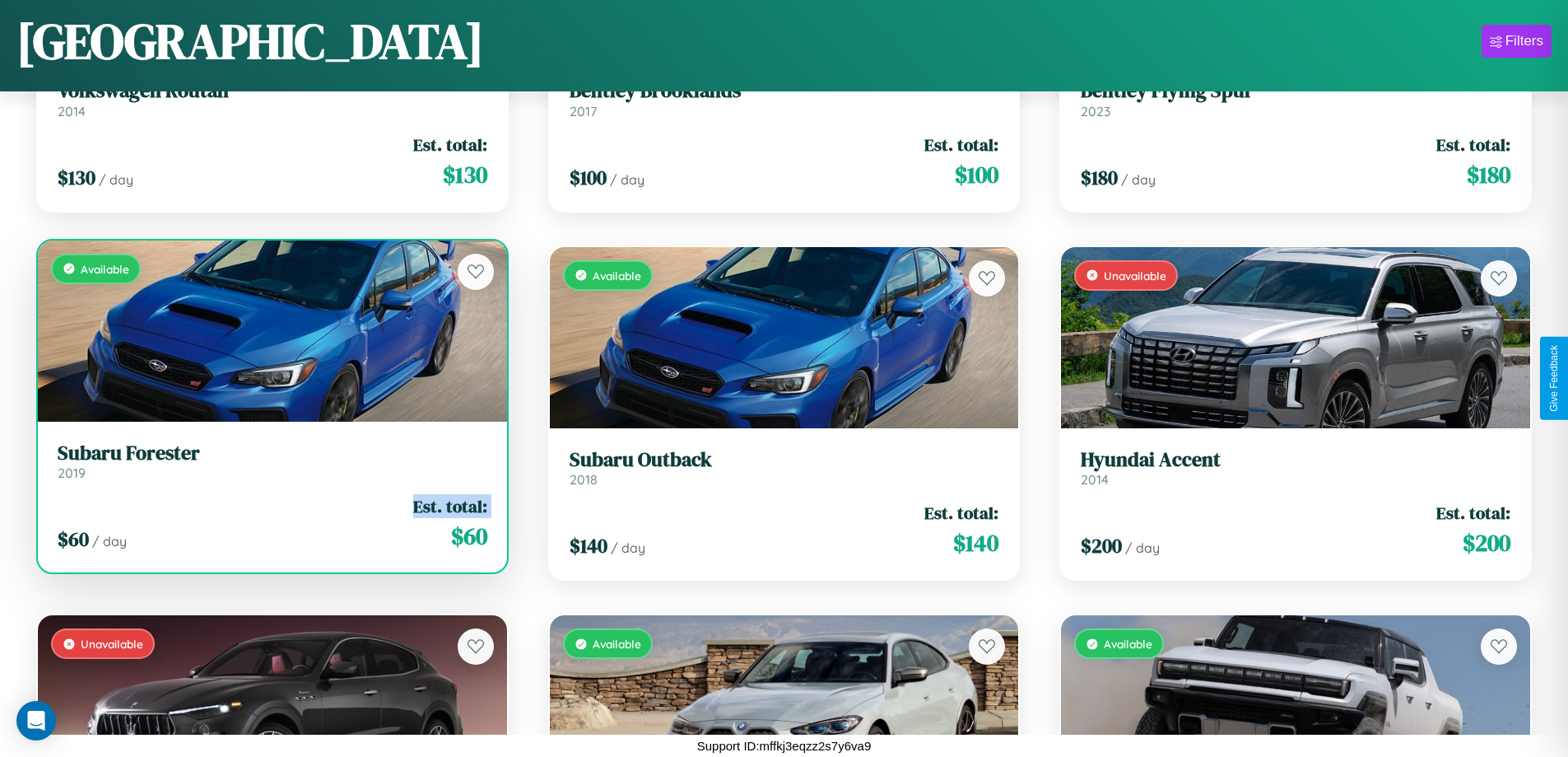
click at [270, 523] on div "$ 60 / day Est. total: $ 60" at bounding box center [273, 523] width 430 height 58
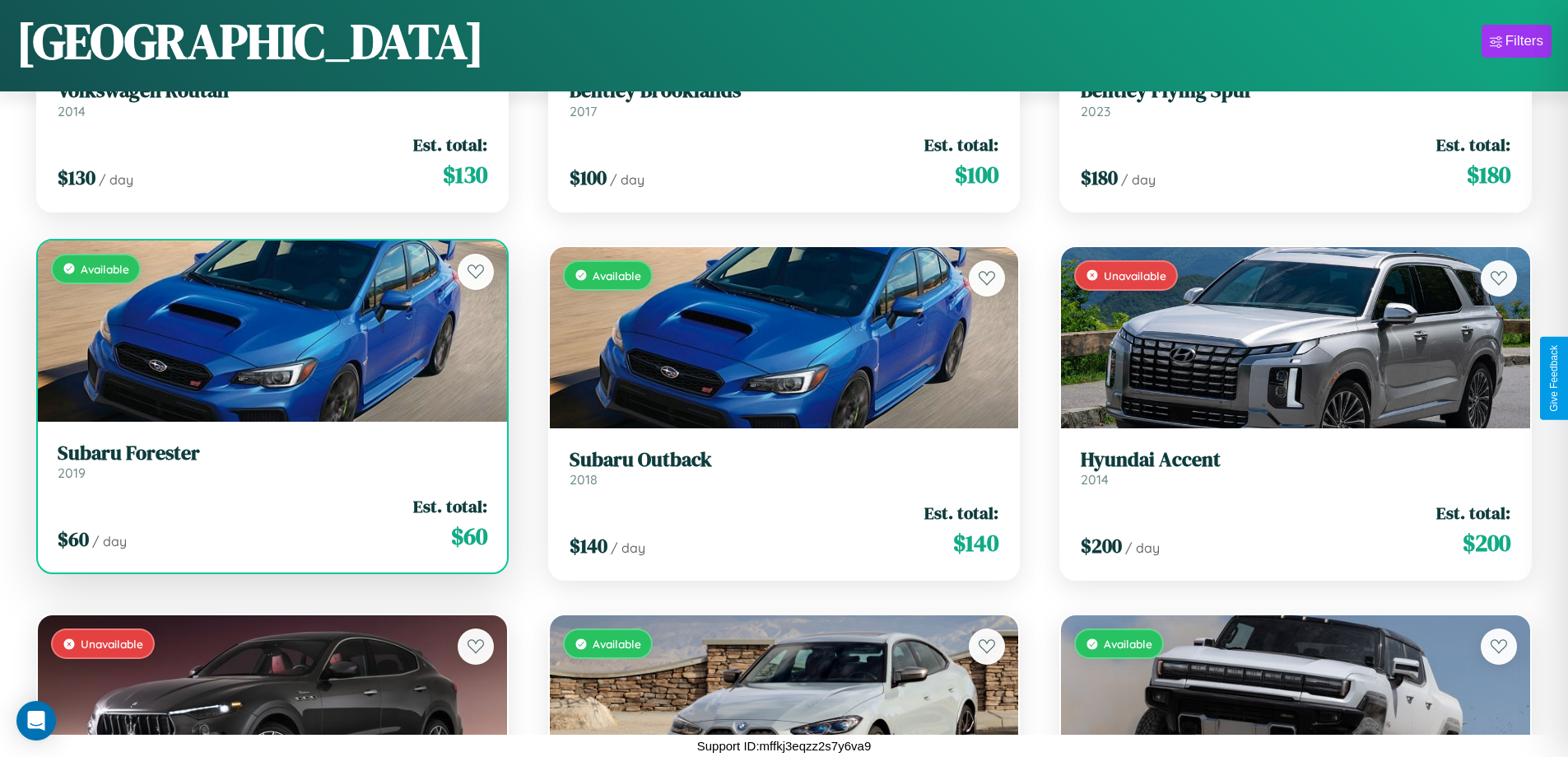
click at [270, 523] on div "$ 60 / day Est. total: $ 60" at bounding box center [273, 523] width 430 height 58
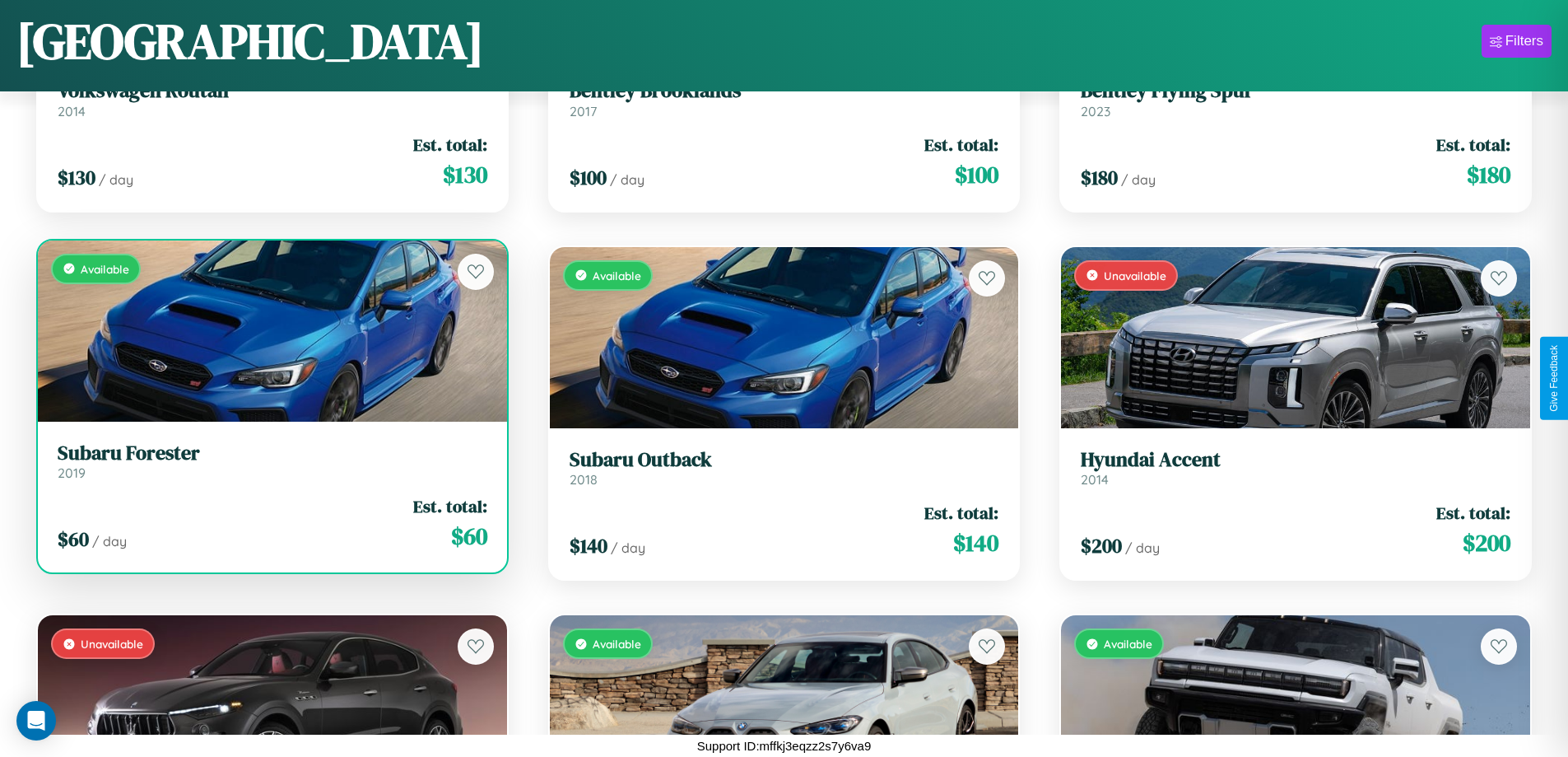
click at [270, 460] on h3 "Subaru Forester" at bounding box center [273, 453] width 430 height 24
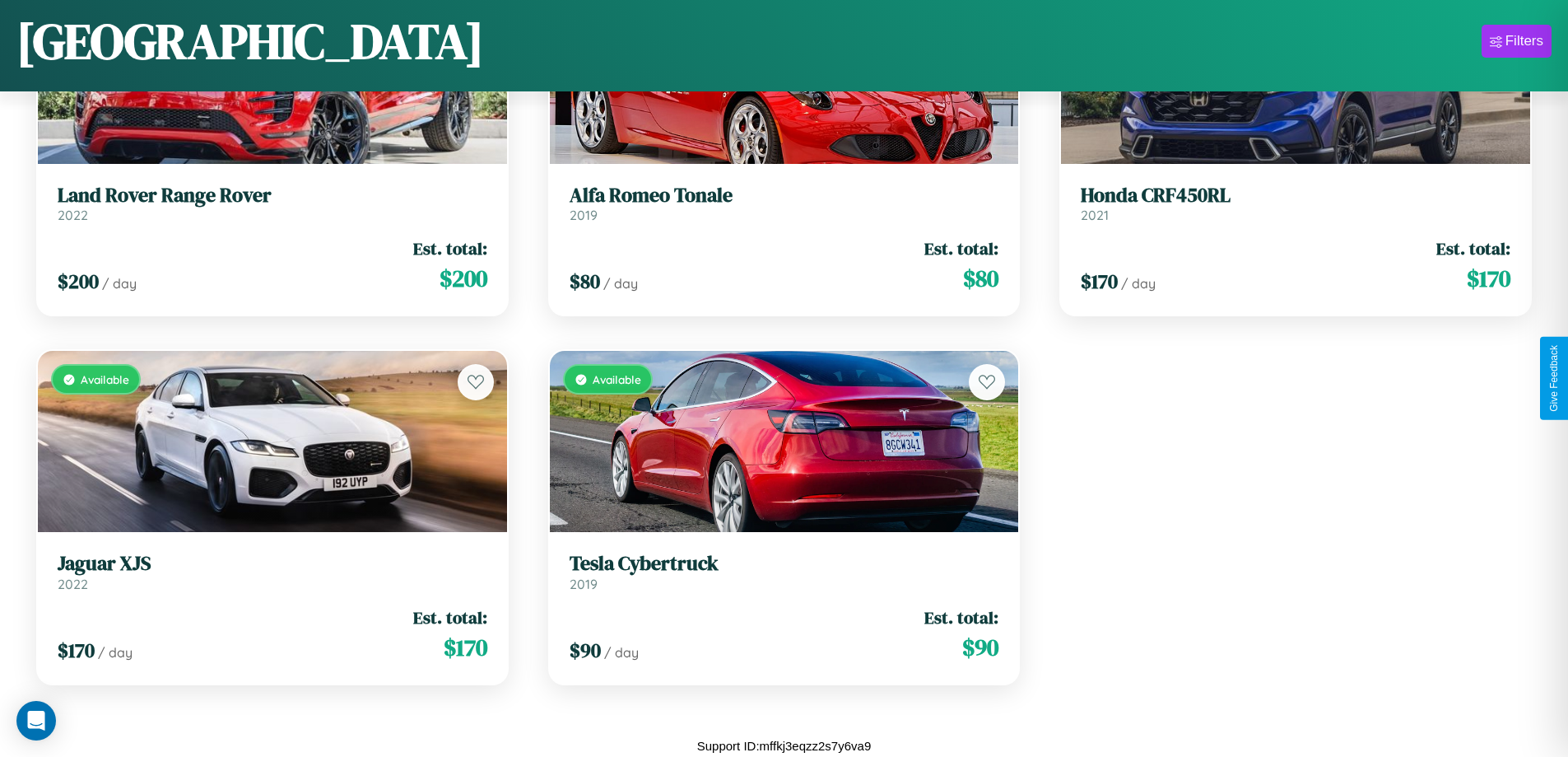
scroll to position [0, 0]
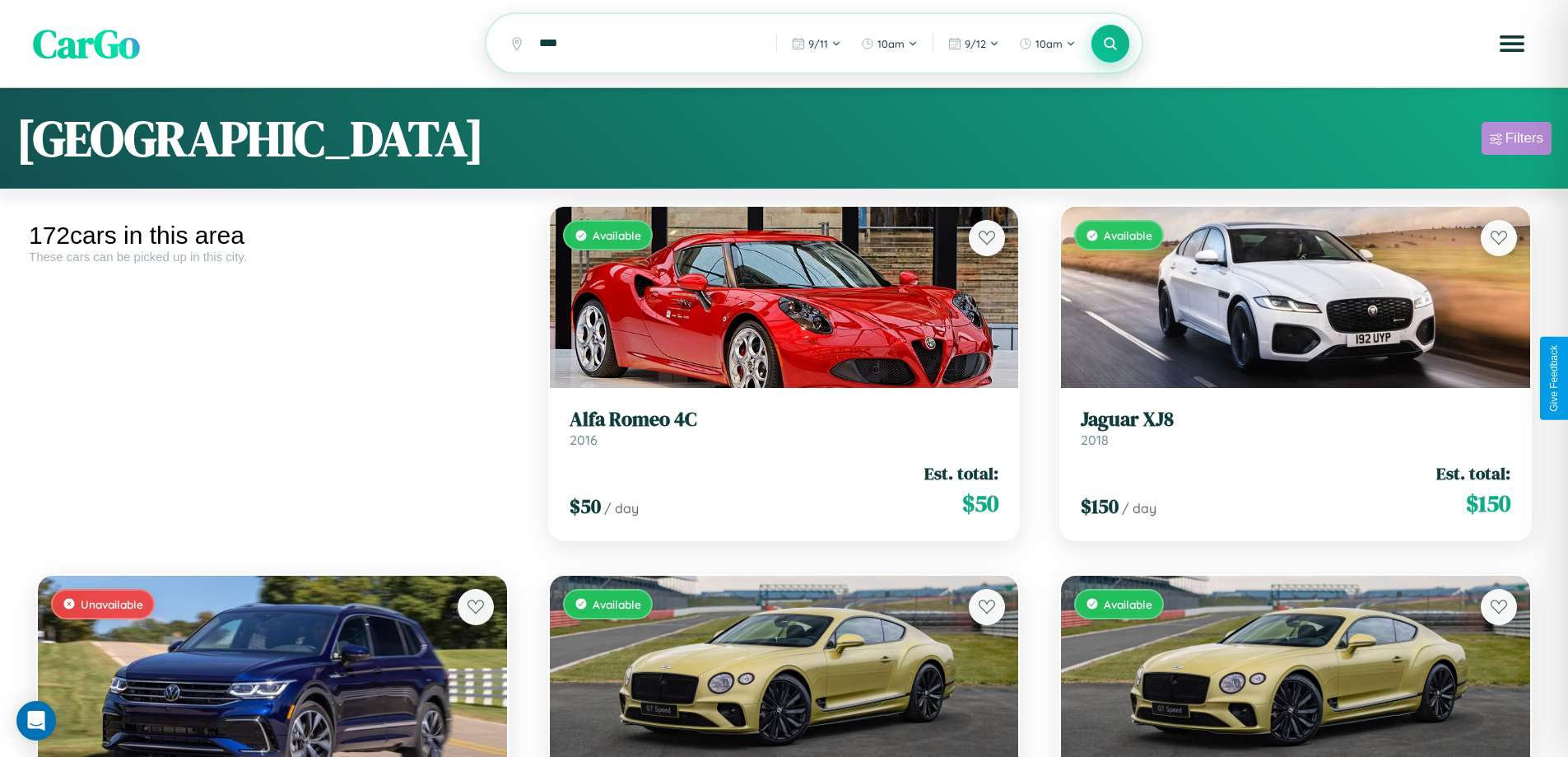
click at [1517, 141] on div "Filters" at bounding box center [1525, 138] width 38 height 17
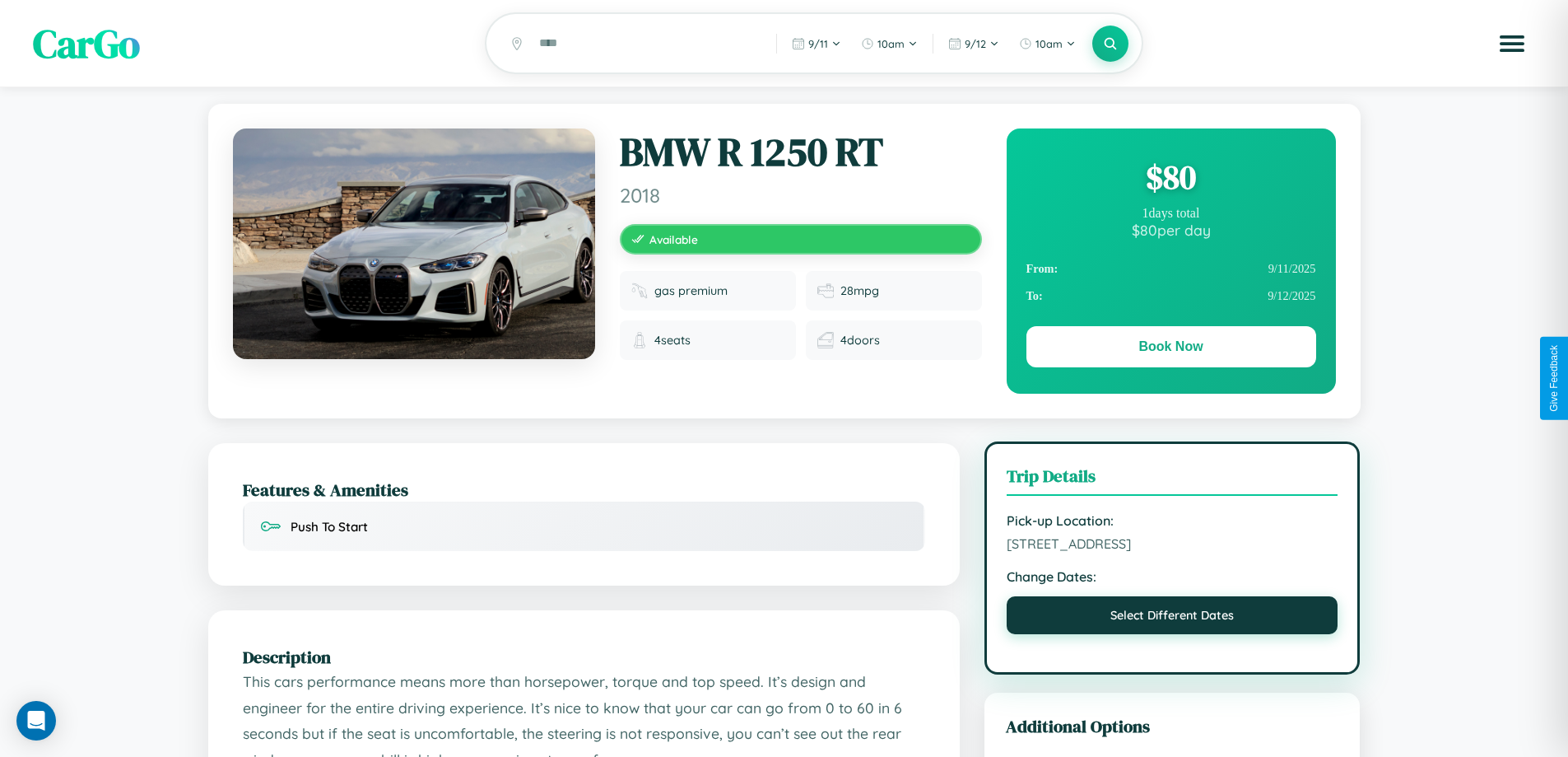
click at [1172, 618] on button "Select Different Dates" at bounding box center [1172, 615] width 332 height 38
select select "*"
select select "****"
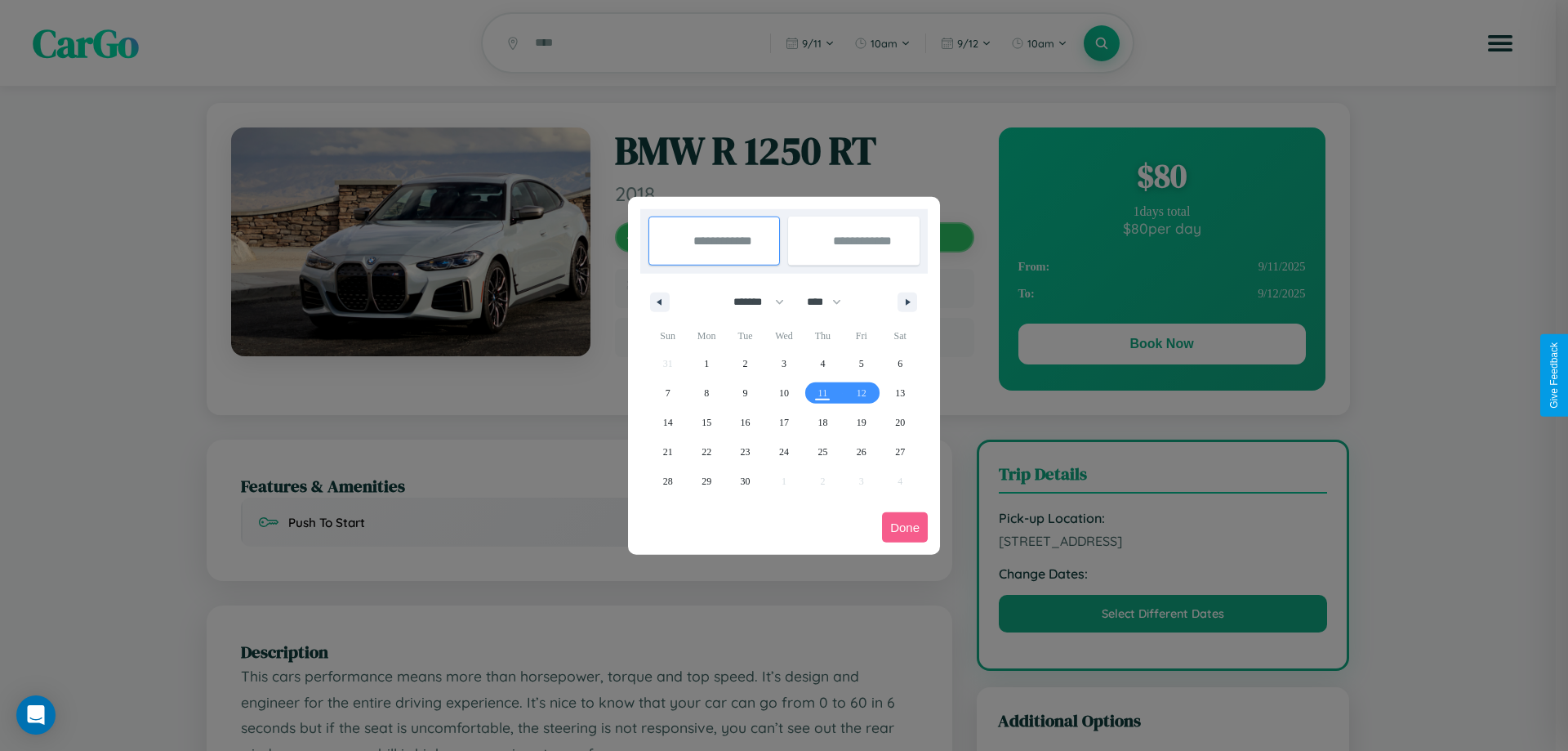
click at [752, 301] on select "******* ******** ***** ***** *** **** **** ****** ********* ******* ******** **…" at bounding box center [755, 301] width 69 height 27
select select "**"
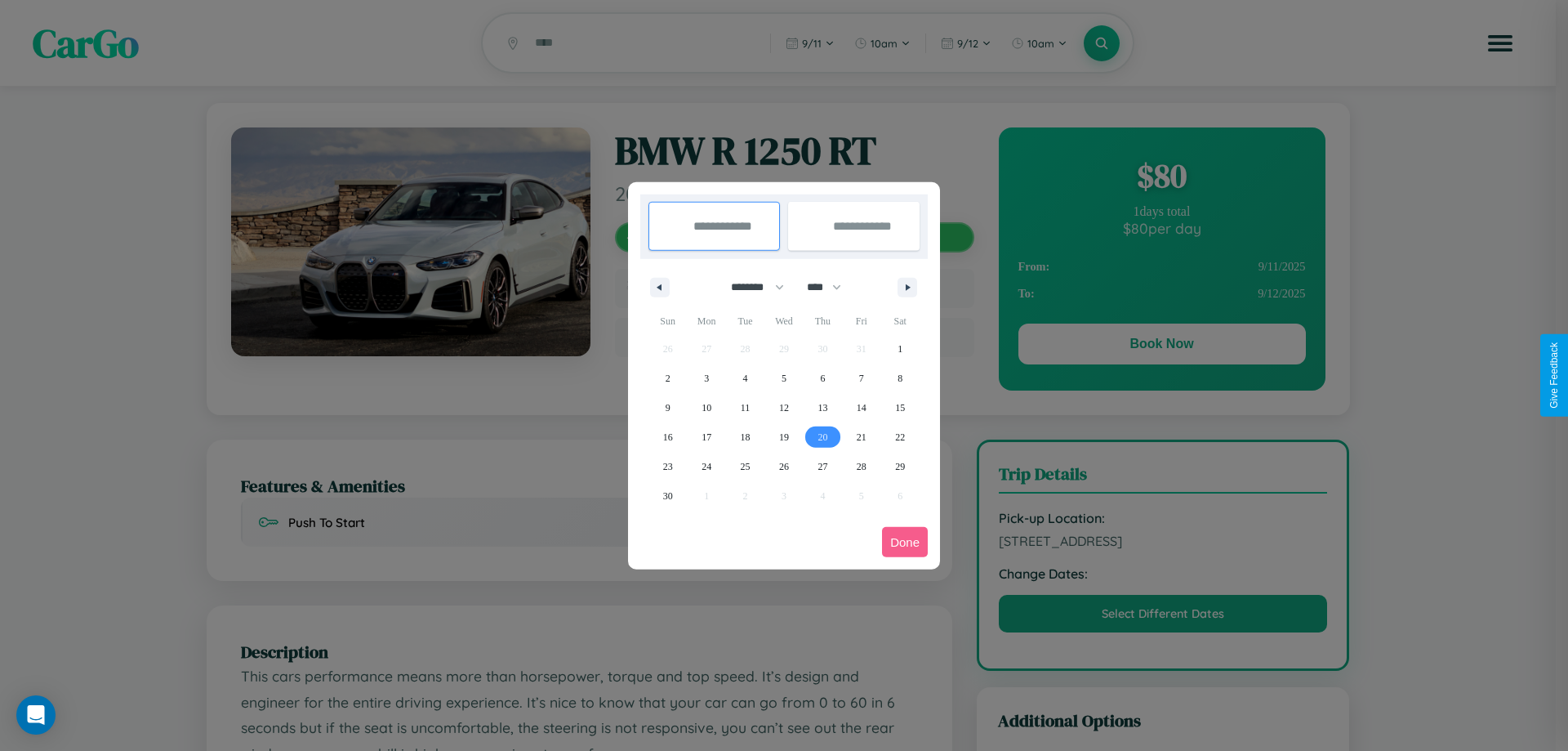
click at [823, 437] on span "20" at bounding box center [822, 437] width 10 height 29
type input "**********"
click at [861, 466] on span "28" at bounding box center [861, 466] width 10 height 29
type input "**********"
click at [905, 542] on button "Done" at bounding box center [905, 542] width 46 height 30
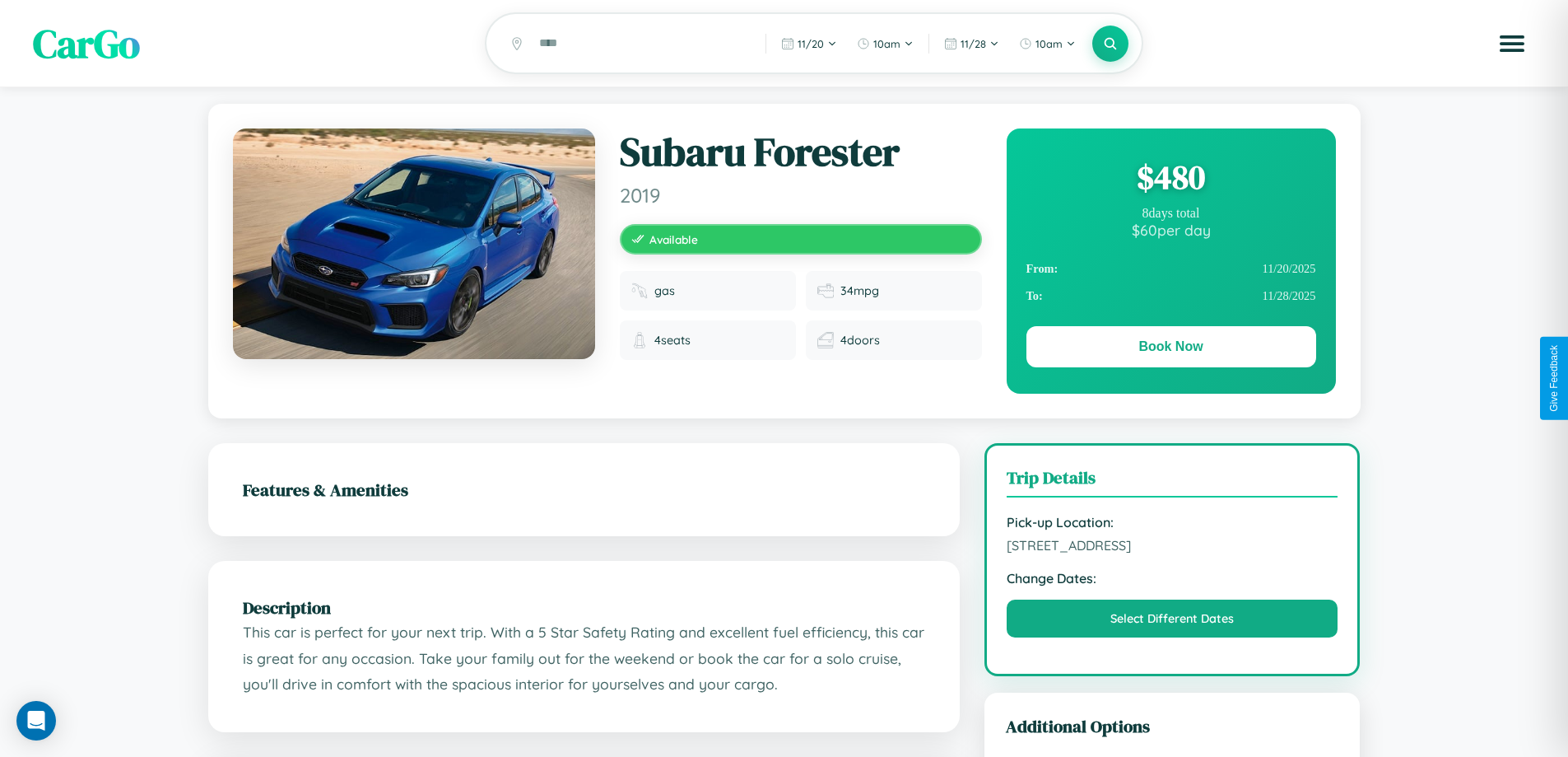
scroll to position [541, 0]
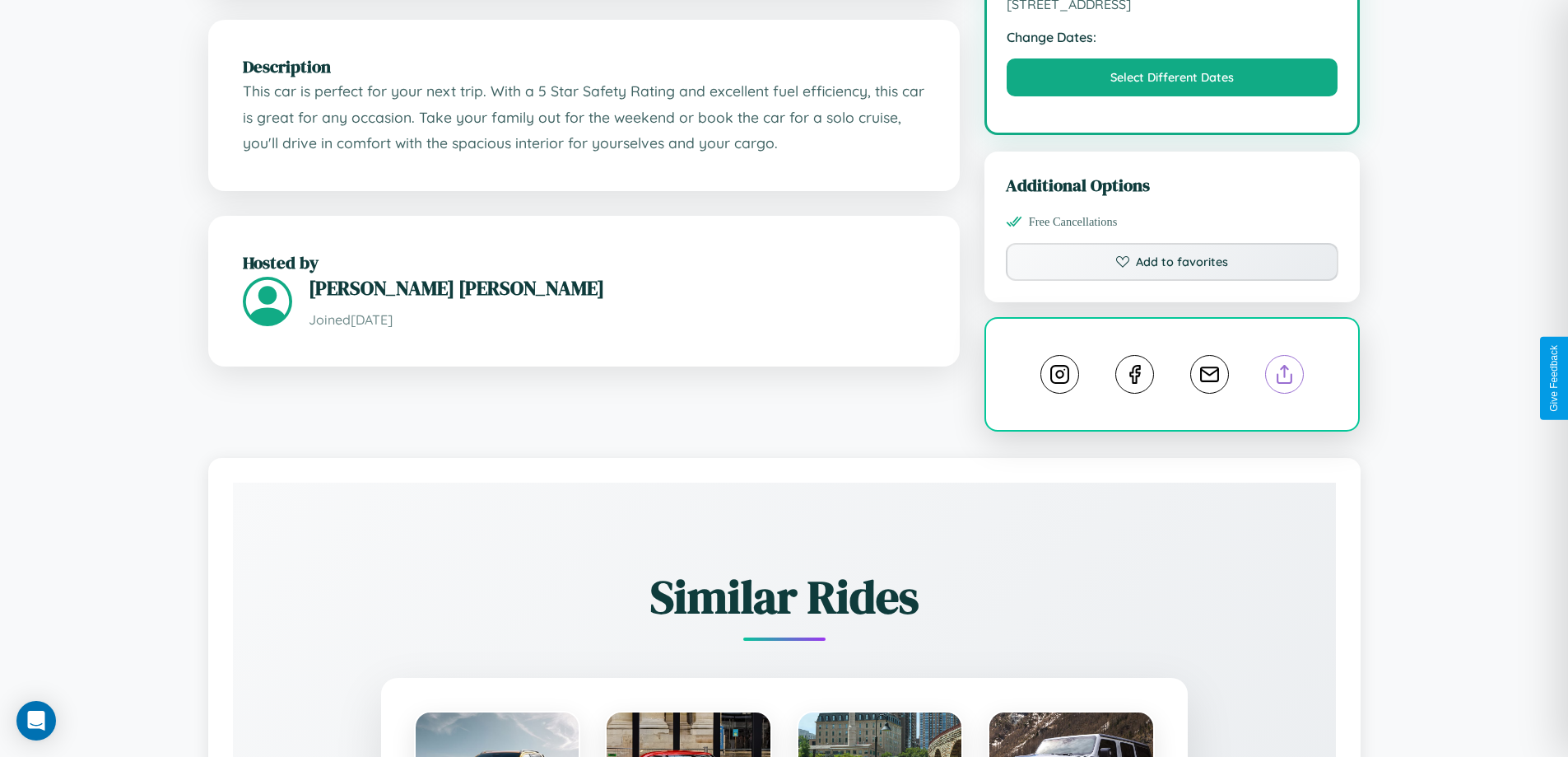
click at [1285, 376] on line at bounding box center [1285, 371] width 0 height 12
